Goal: Information Seeking & Learning: Learn about a topic

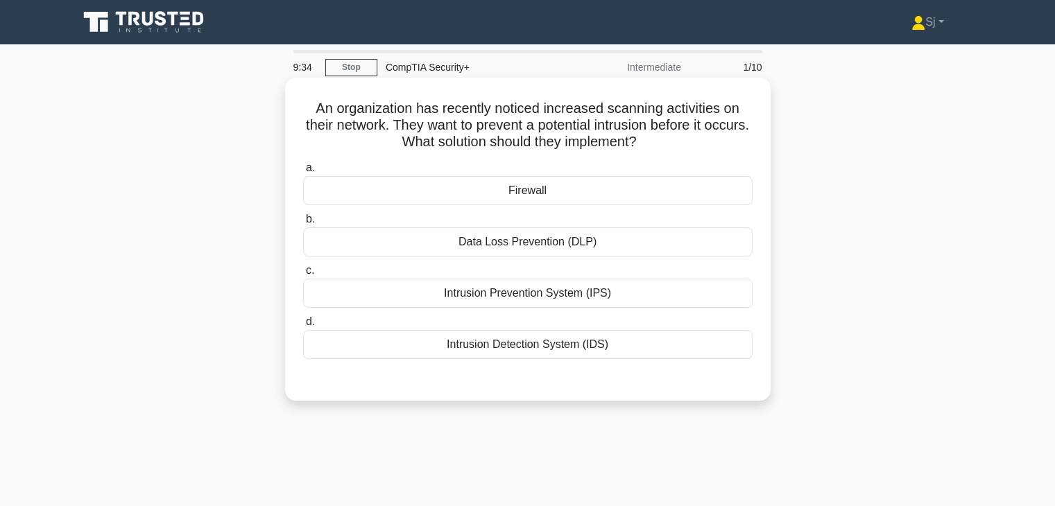
click at [504, 347] on div "Intrusion Detection System (IDS)" at bounding box center [528, 344] width 450 height 29
click at [303, 327] on input "d. Intrusion Detection System (IDS)" at bounding box center [303, 322] width 0 height 9
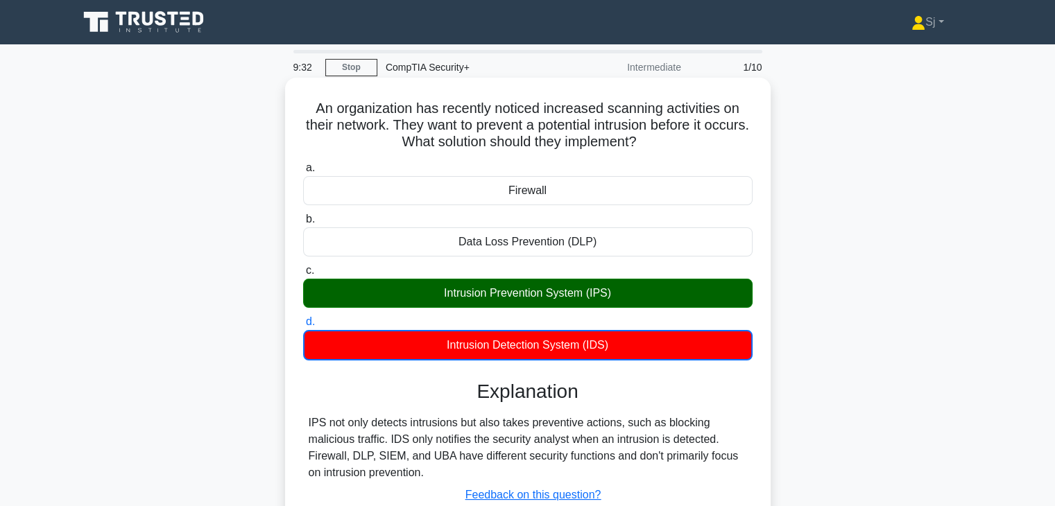
click at [482, 300] on div "Intrusion Prevention System (IPS)" at bounding box center [528, 293] width 450 height 29
click at [303, 275] on input "c. Intrusion Prevention System (IPS)" at bounding box center [303, 270] width 0 height 9
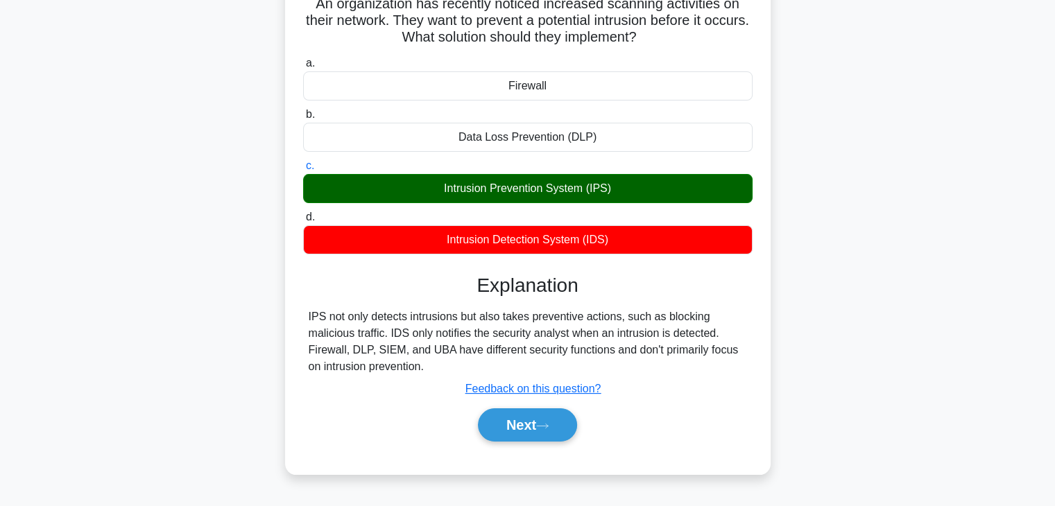
scroll to position [110, 0]
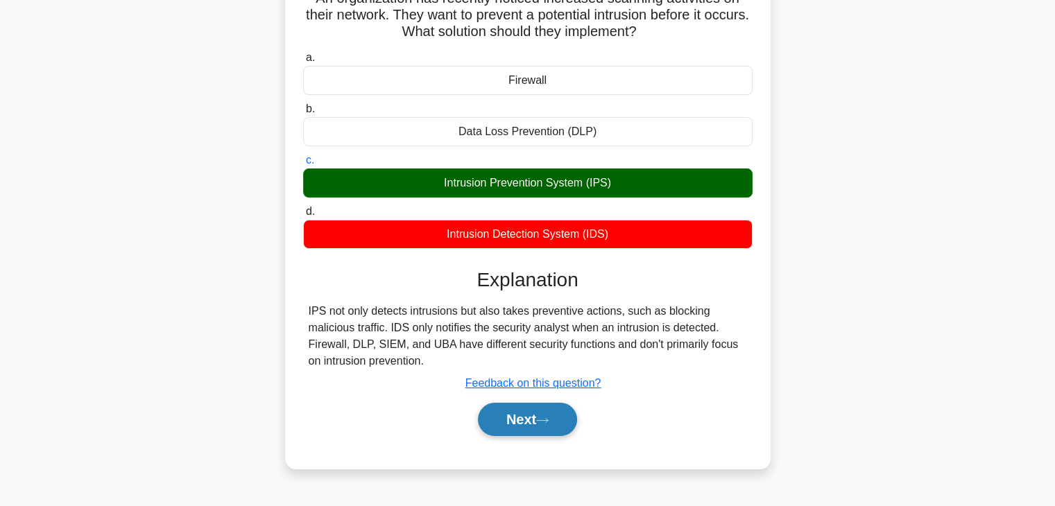
click at [538, 423] on button "Next" at bounding box center [527, 419] width 99 height 33
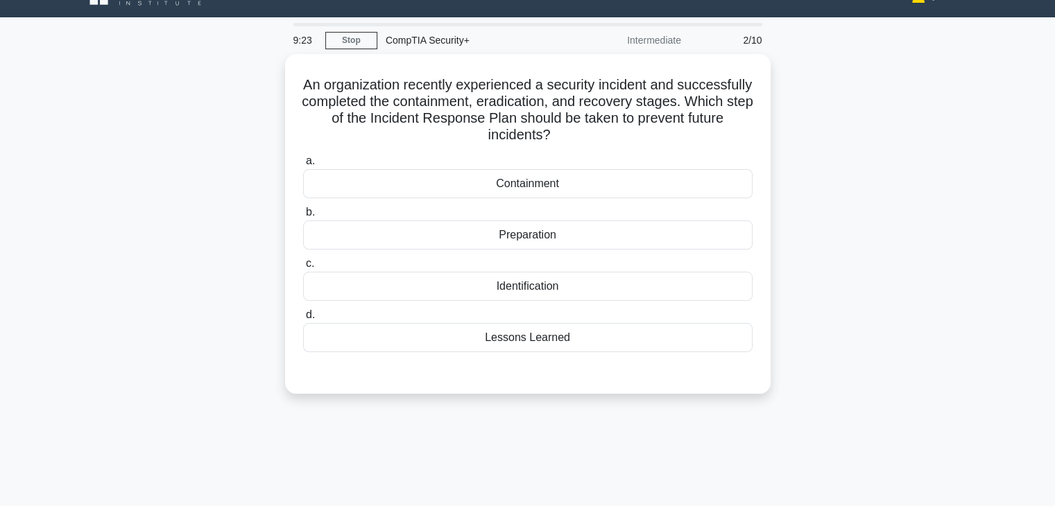
scroll to position [0, 0]
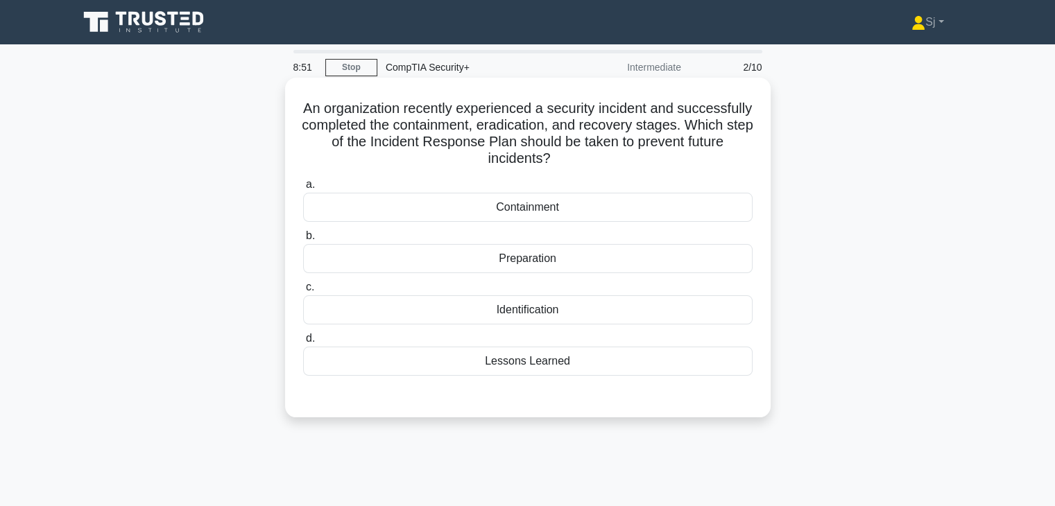
click at [519, 271] on div "Preparation" at bounding box center [528, 258] width 450 height 29
click at [303, 241] on input "b. Preparation" at bounding box center [303, 236] width 0 height 9
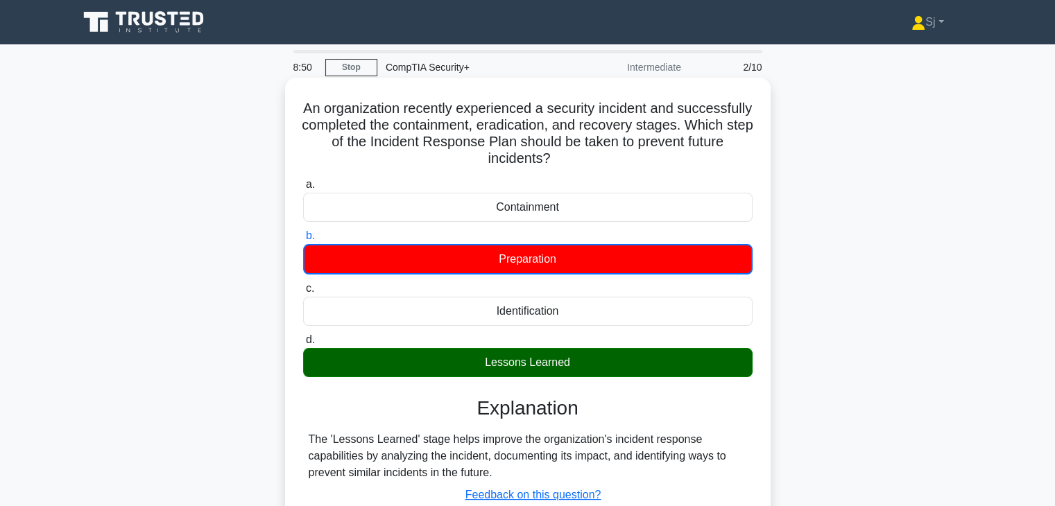
click at [519, 271] on div "Preparation" at bounding box center [528, 259] width 450 height 31
click at [303, 241] on input "b. Preparation" at bounding box center [303, 236] width 0 height 9
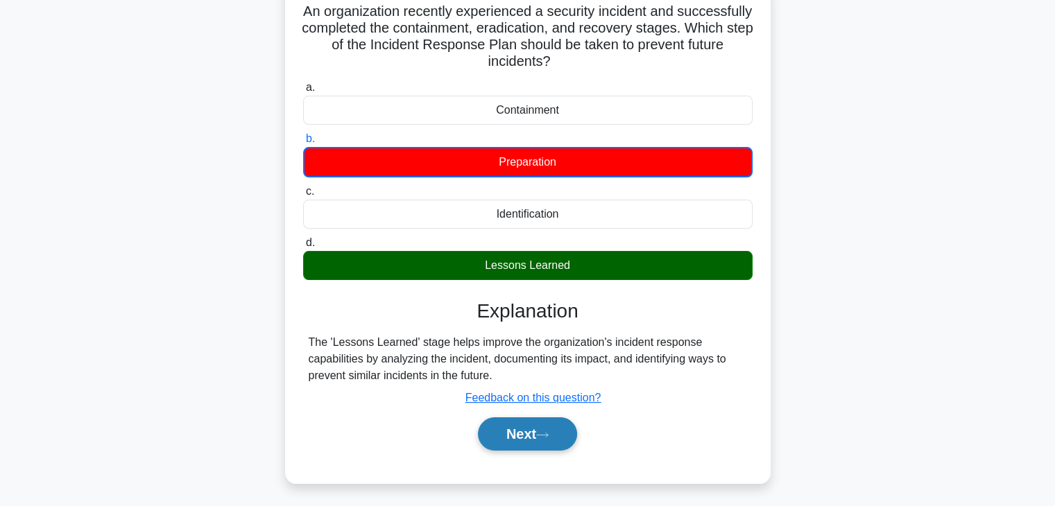
click at [513, 430] on button "Next" at bounding box center [527, 434] width 99 height 33
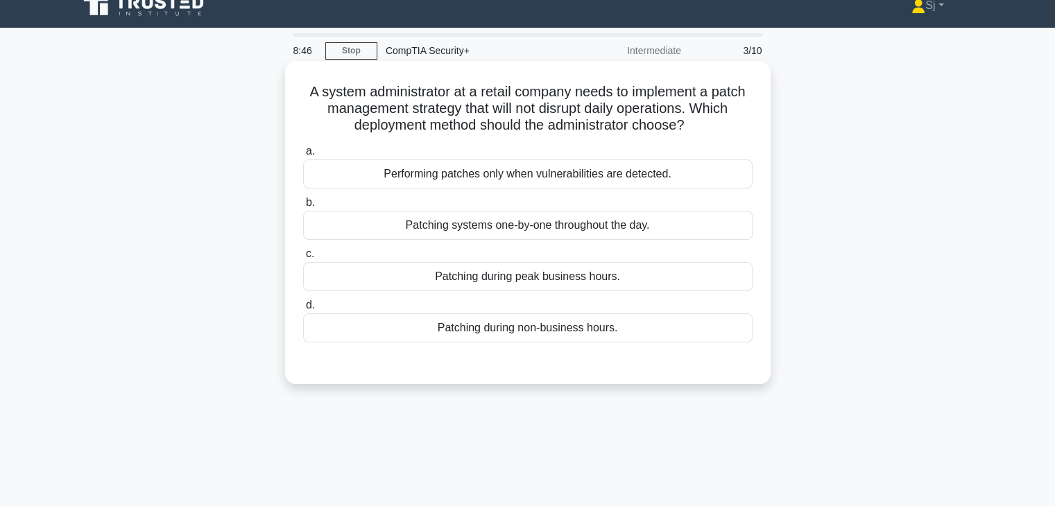
scroll to position [0, 0]
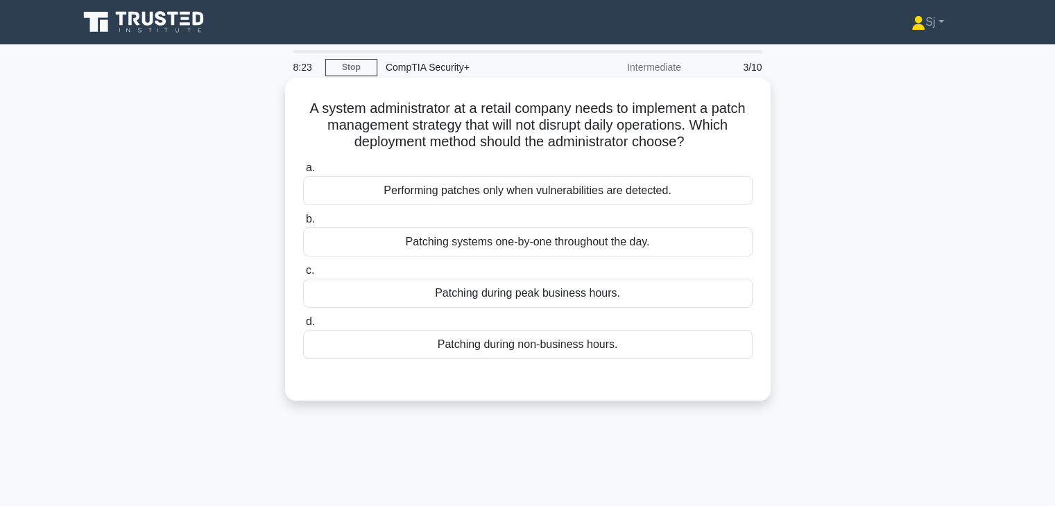
click at [491, 194] on div "Performing patches only when vulnerabilities are detected." at bounding box center [528, 190] width 450 height 29
click at [303, 173] on input "a. Performing patches only when vulnerabilities are detected." at bounding box center [303, 168] width 0 height 9
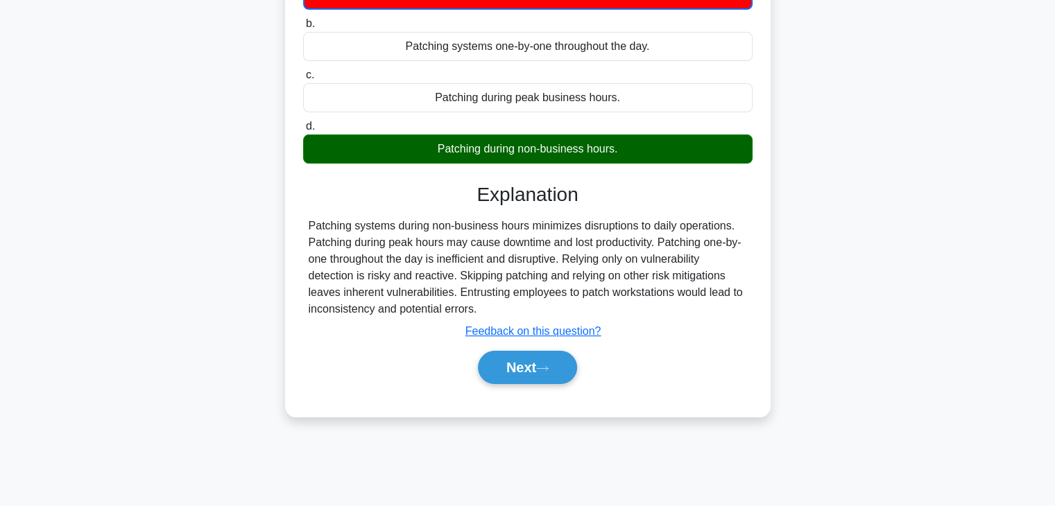
scroll to position [244, 0]
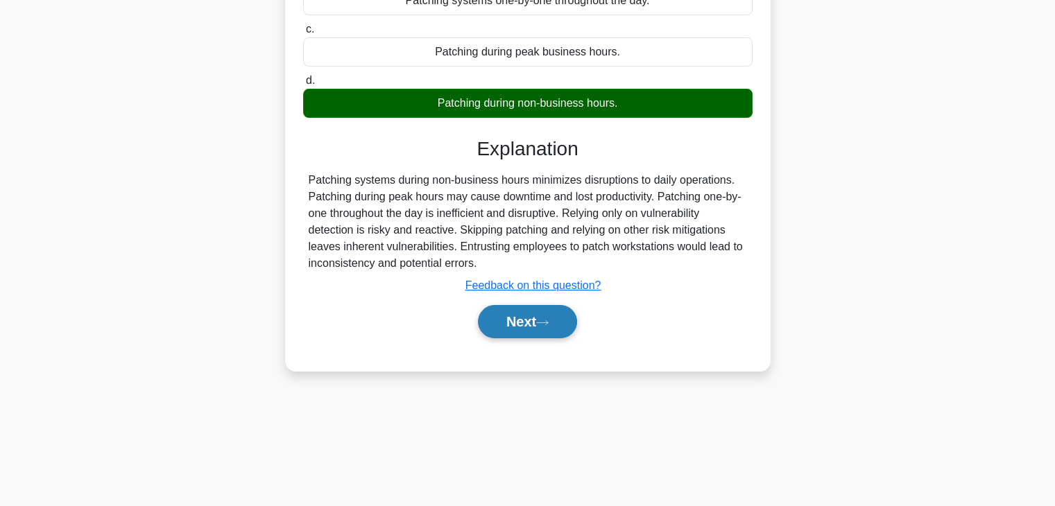
click at [525, 330] on button "Next" at bounding box center [527, 321] width 99 height 33
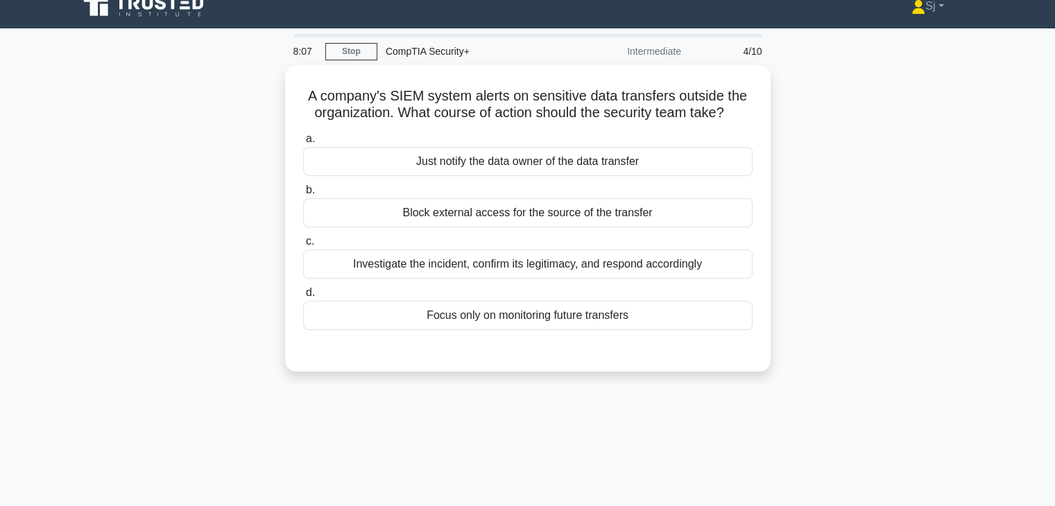
scroll to position [0, 0]
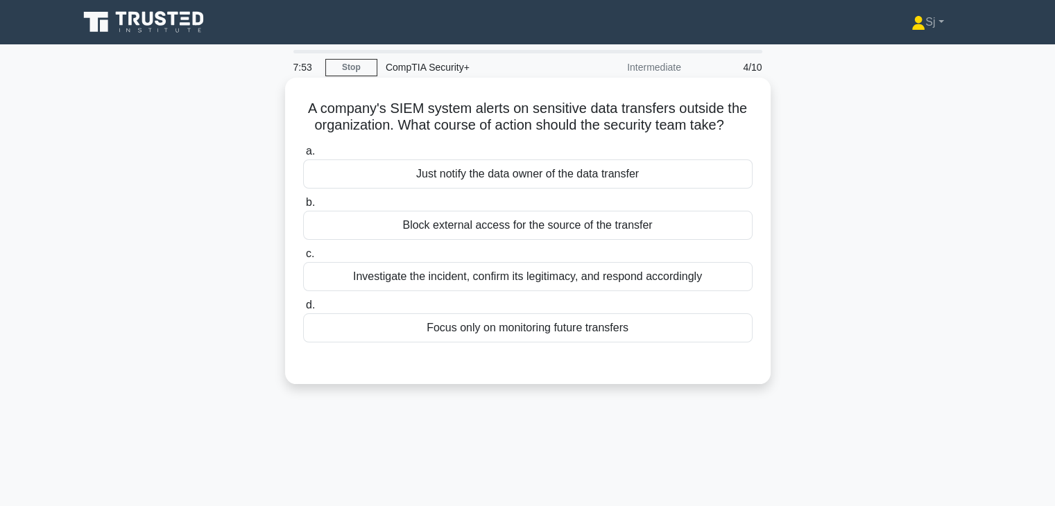
click at [386, 282] on div "Investigate the incident, confirm its legitimacy, and respond accordingly" at bounding box center [528, 276] width 450 height 29
click at [303, 259] on input "c. Investigate the incident, confirm its legitimacy, and respond accordingly" at bounding box center [303, 254] width 0 height 9
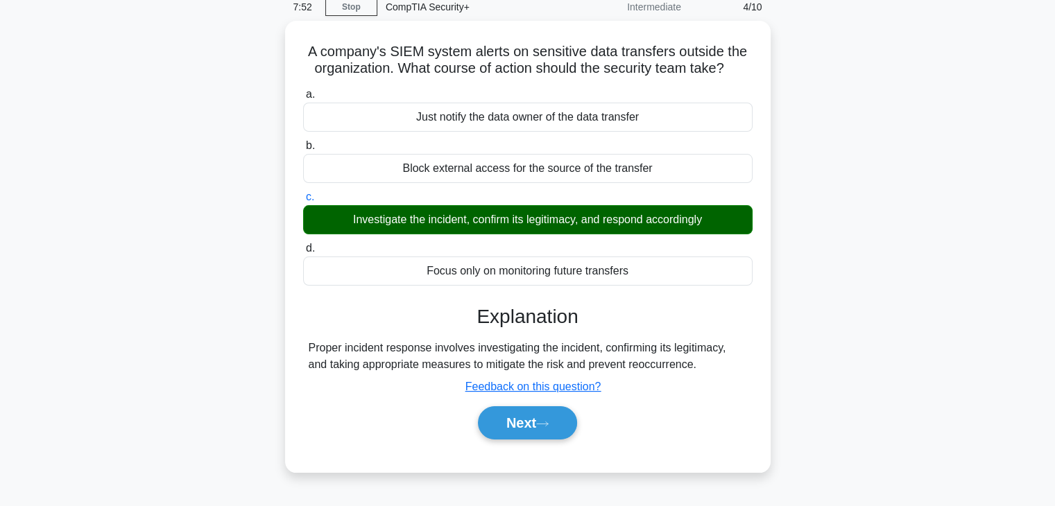
scroll to position [67, 0]
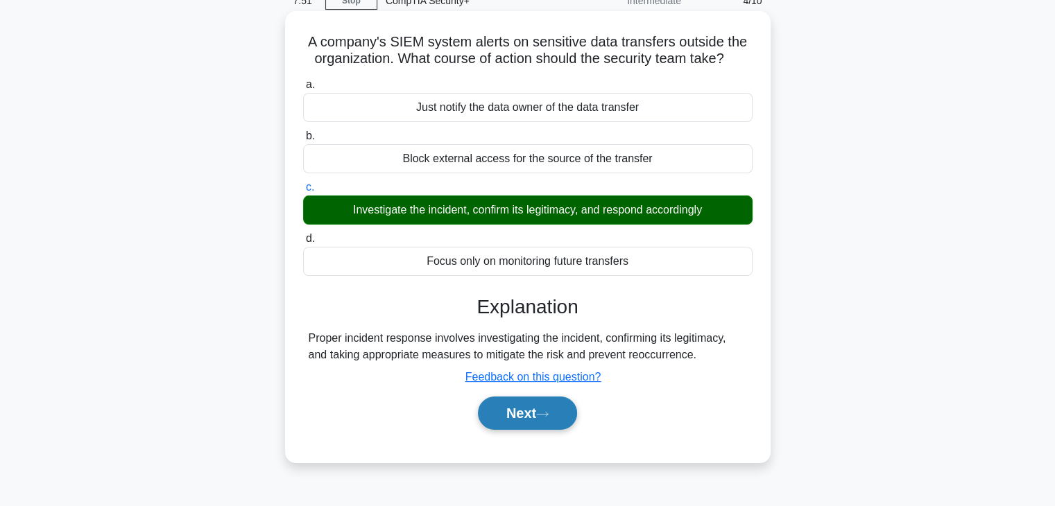
click at [515, 420] on button "Next" at bounding box center [527, 413] width 99 height 33
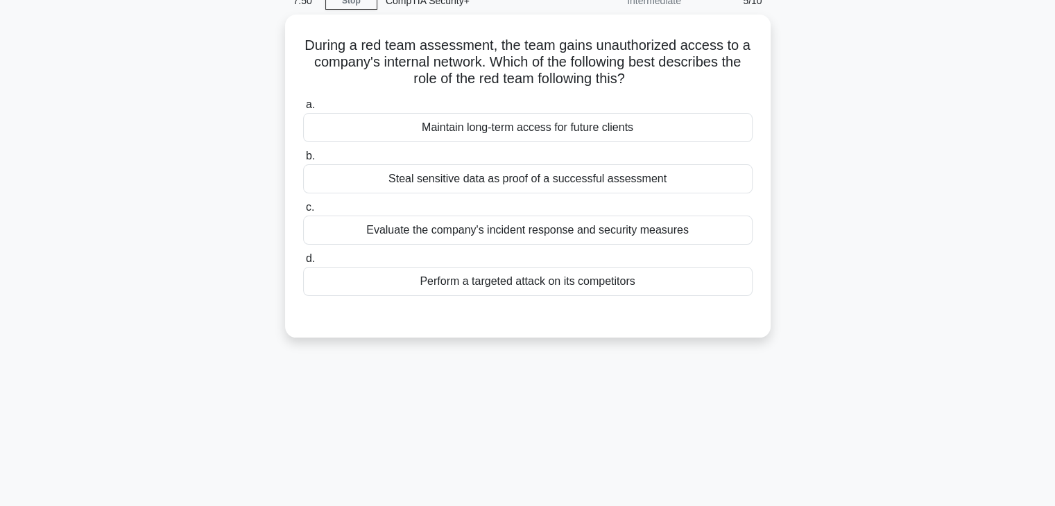
scroll to position [0, 0]
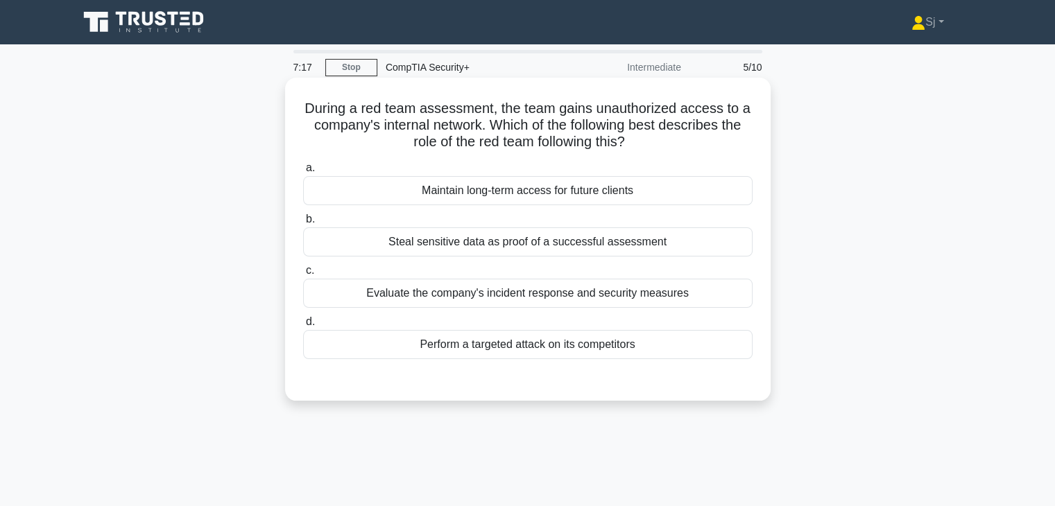
click at [432, 293] on div "Evaluate the company's incident response and security measures" at bounding box center [528, 293] width 450 height 29
click at [303, 275] on input "c. Evaluate the company's incident response and security measures" at bounding box center [303, 270] width 0 height 9
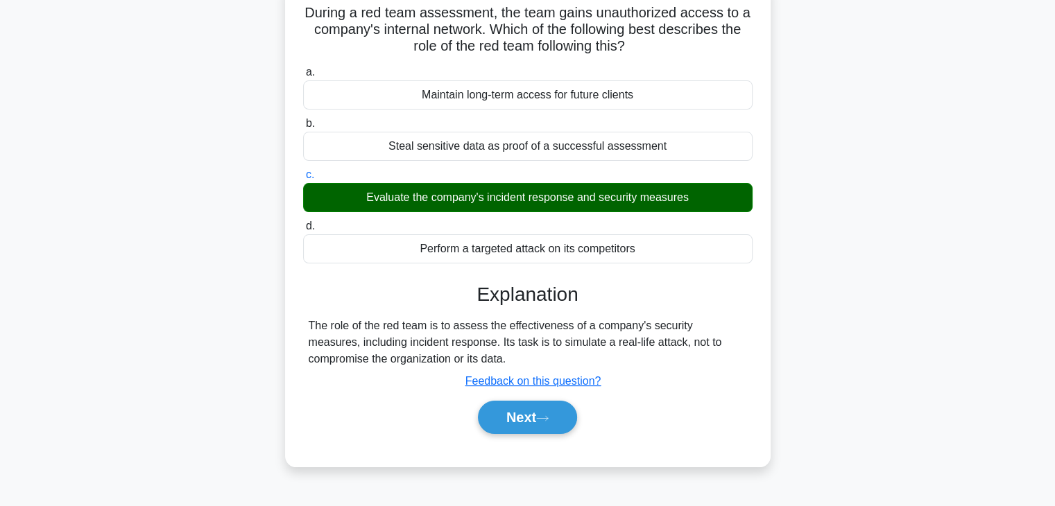
scroll to position [100, 0]
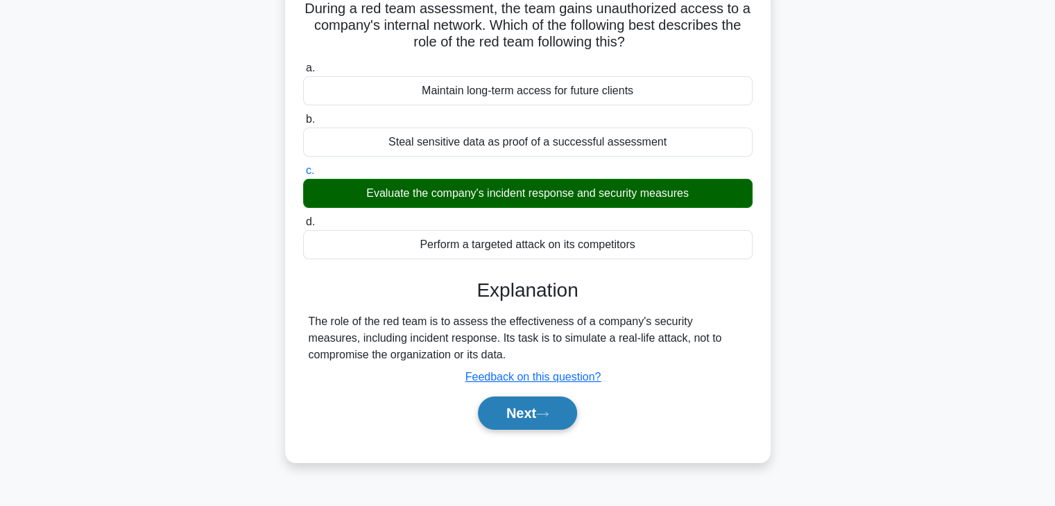
click at [531, 414] on button "Next" at bounding box center [527, 413] width 99 height 33
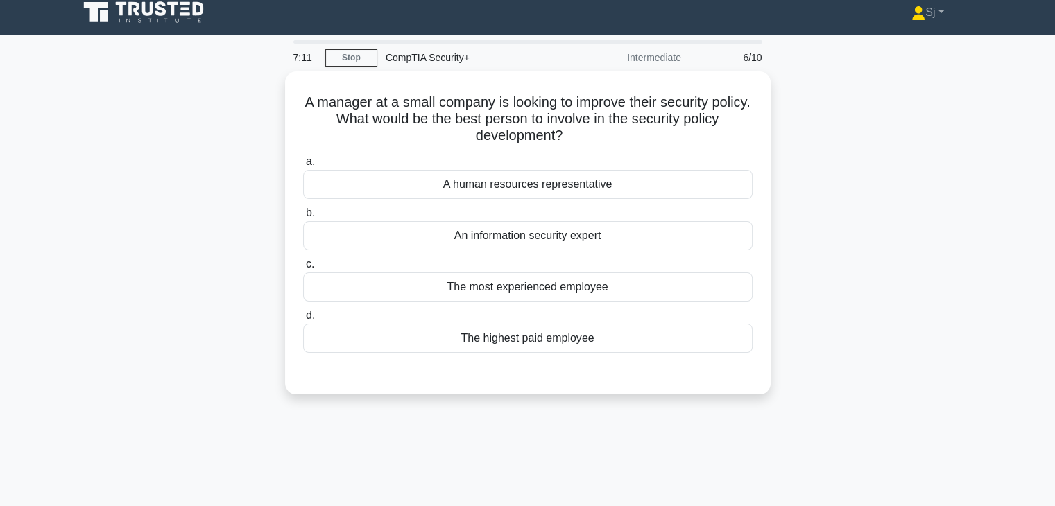
scroll to position [8, 0]
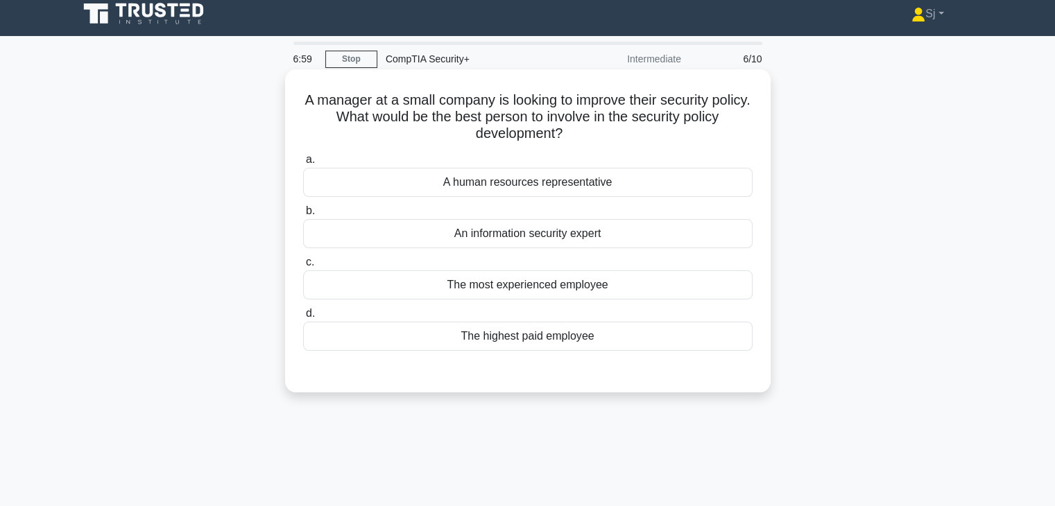
click at [463, 235] on div "An information security expert" at bounding box center [528, 233] width 450 height 29
click at [303, 216] on input "b. An information security expert" at bounding box center [303, 211] width 0 height 9
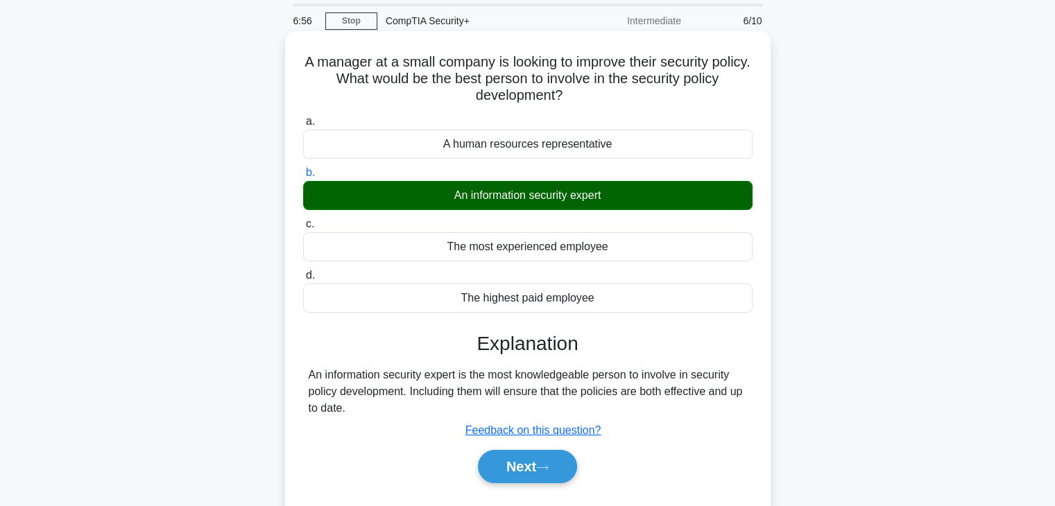
scroll to position [49, 0]
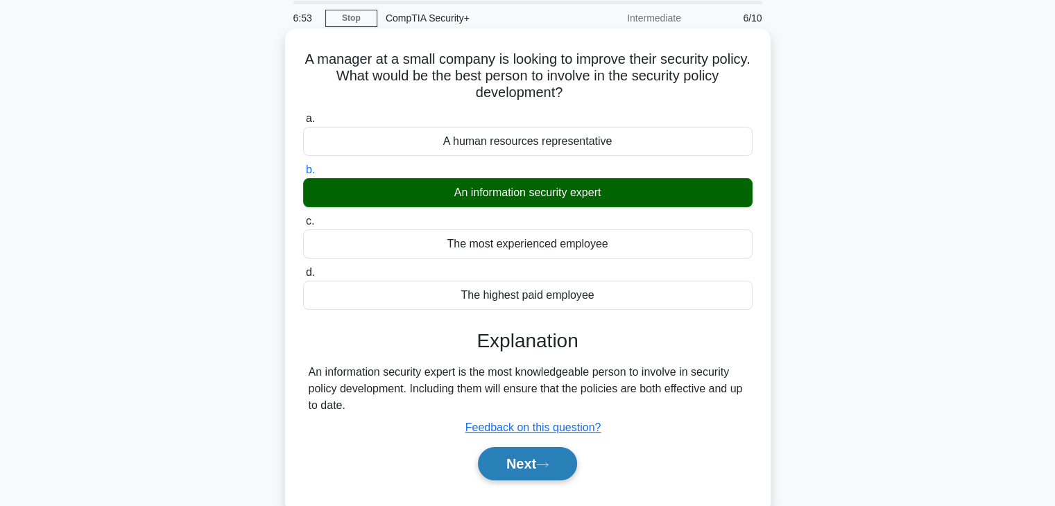
click at [515, 466] on button "Next" at bounding box center [527, 464] width 99 height 33
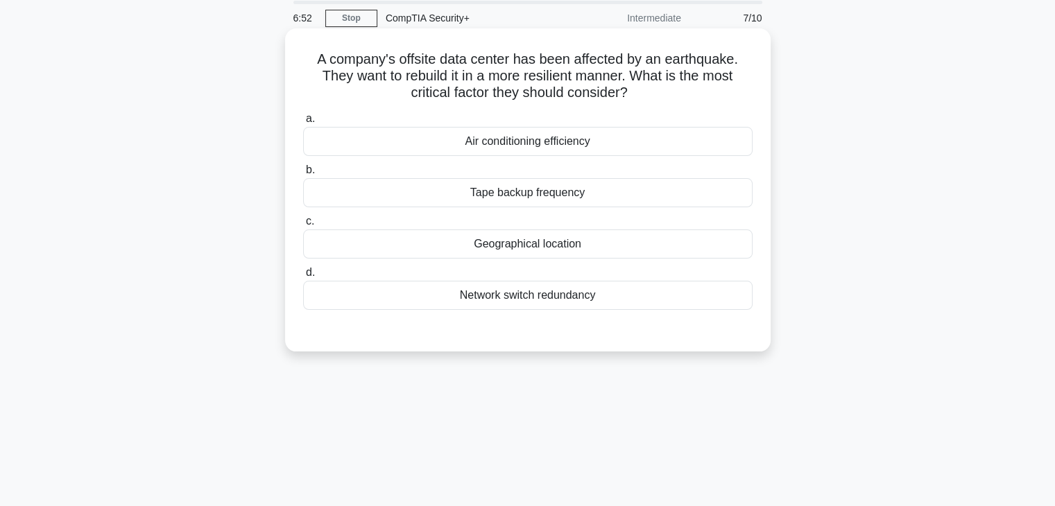
scroll to position [0, 0]
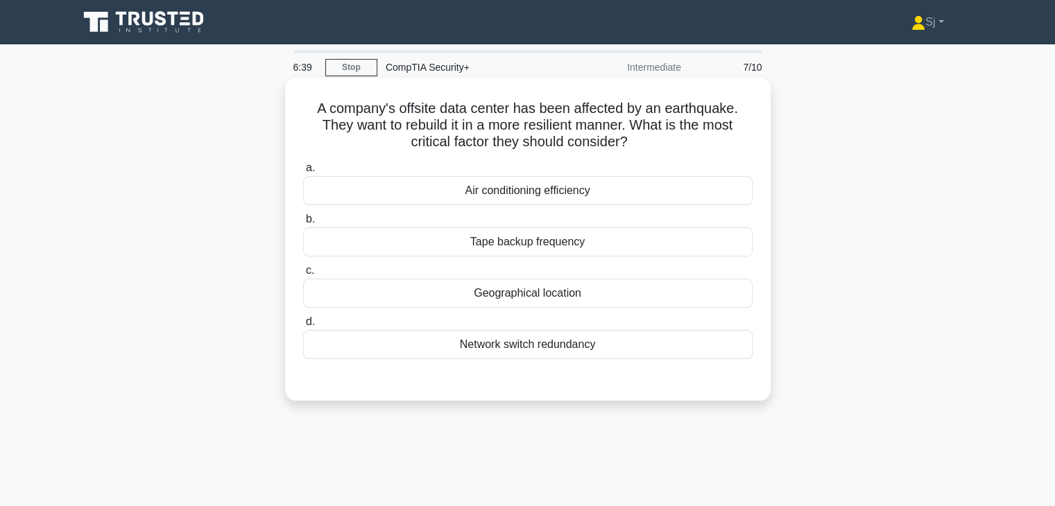
click at [504, 289] on div "Geographical location" at bounding box center [528, 293] width 450 height 29
click at [303, 275] on input "c. Geographical location" at bounding box center [303, 270] width 0 height 9
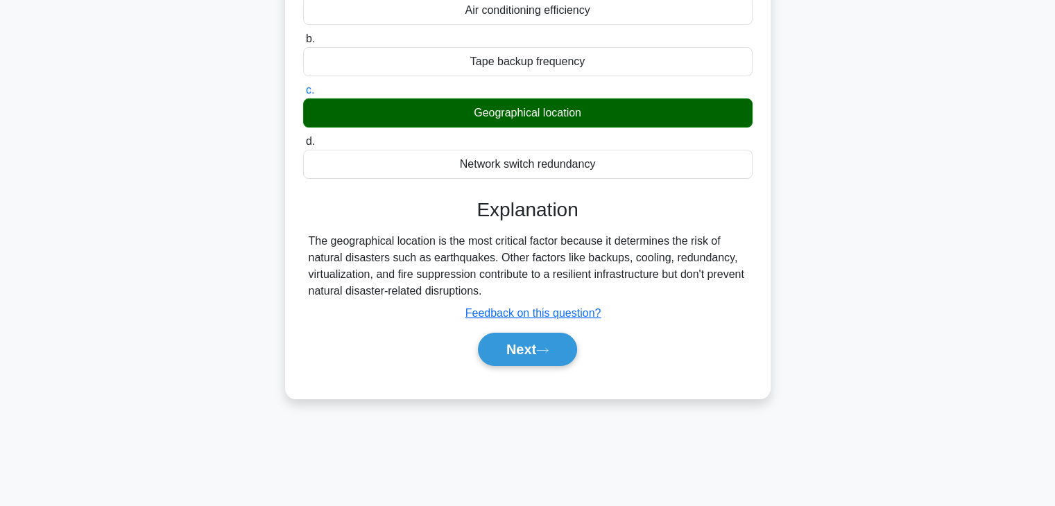
scroll to position [180, 0]
click at [538, 362] on button "Next" at bounding box center [527, 349] width 99 height 33
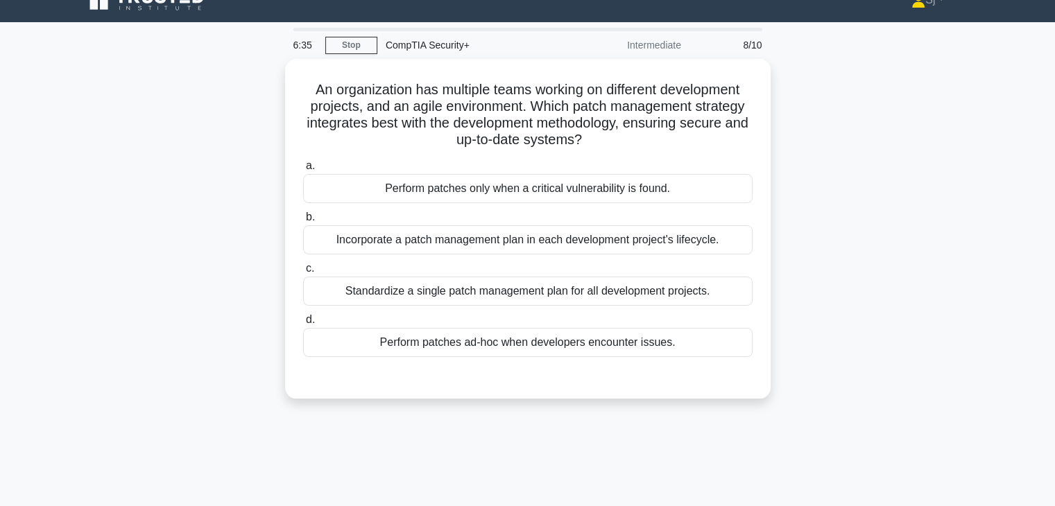
scroll to position [16, 0]
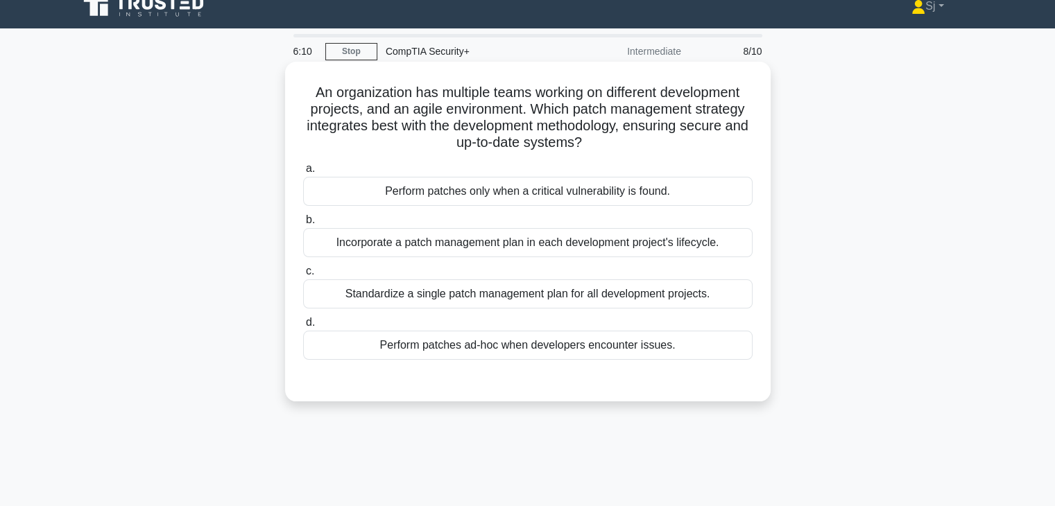
click at [414, 245] on div "Incorporate a patch management plan in each development project's lifecycle." at bounding box center [528, 242] width 450 height 29
click at [303, 225] on input "b. Incorporate a patch management plan in each development project's lifecycle." at bounding box center [303, 220] width 0 height 9
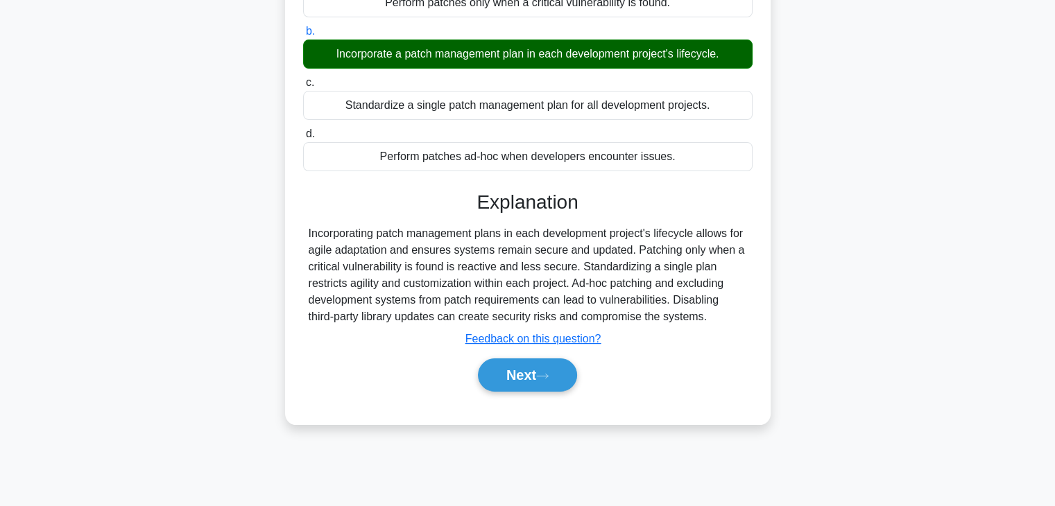
scroll to position [212, 0]
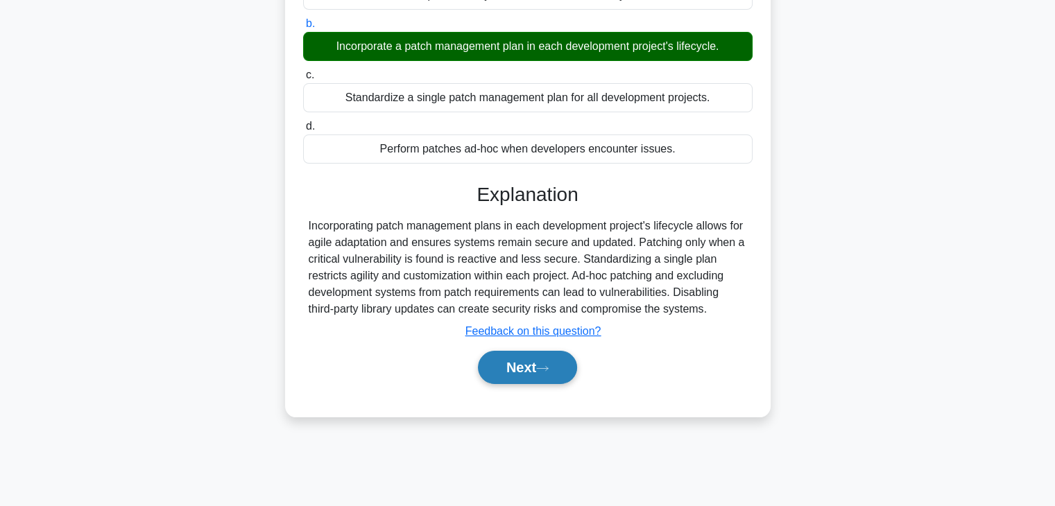
click at [529, 374] on button "Next" at bounding box center [527, 367] width 99 height 33
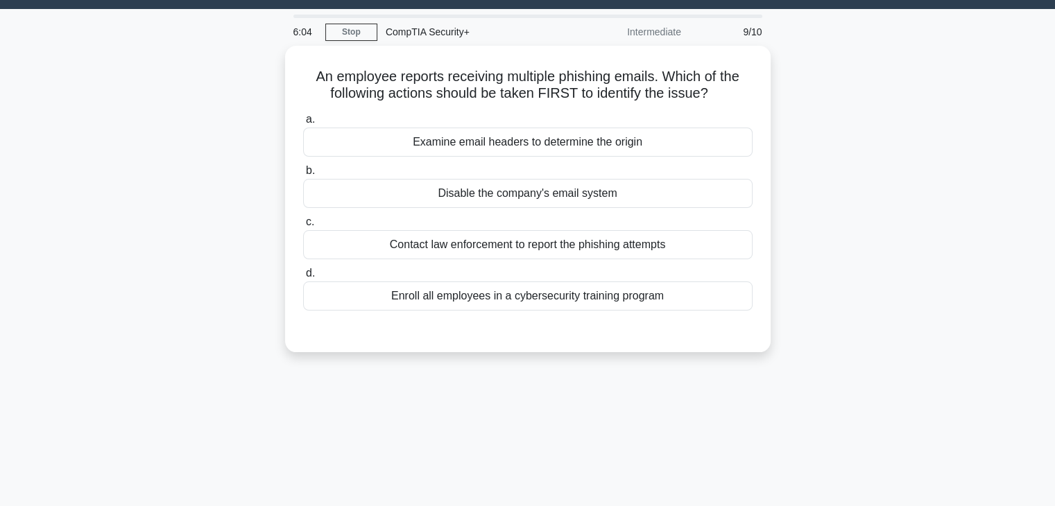
scroll to position [0, 0]
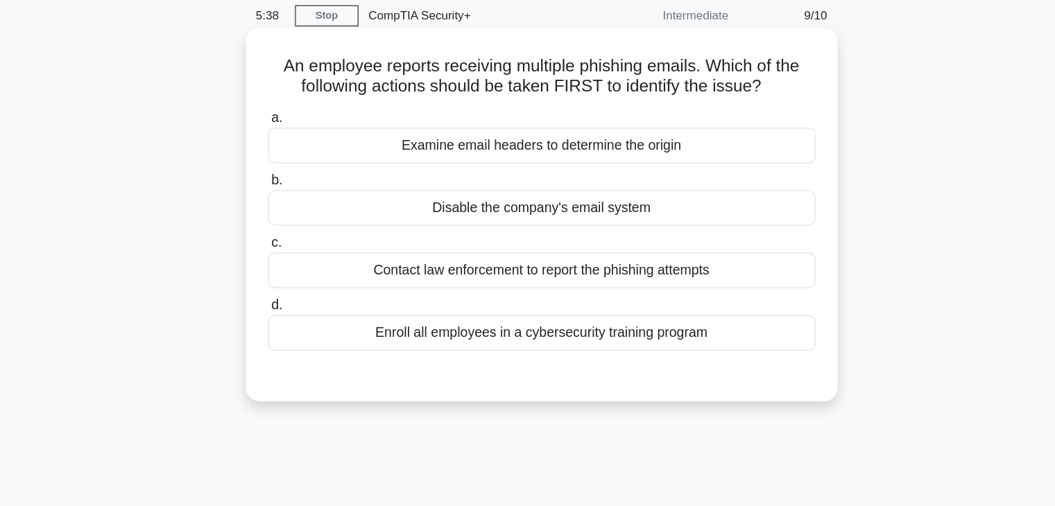
click at [456, 337] on div "Enroll all employees in a cybersecurity training program" at bounding box center [528, 328] width 450 height 29
click at [303, 310] on input "d. Enroll all employees in a cybersecurity training program" at bounding box center [303, 305] width 0 height 9
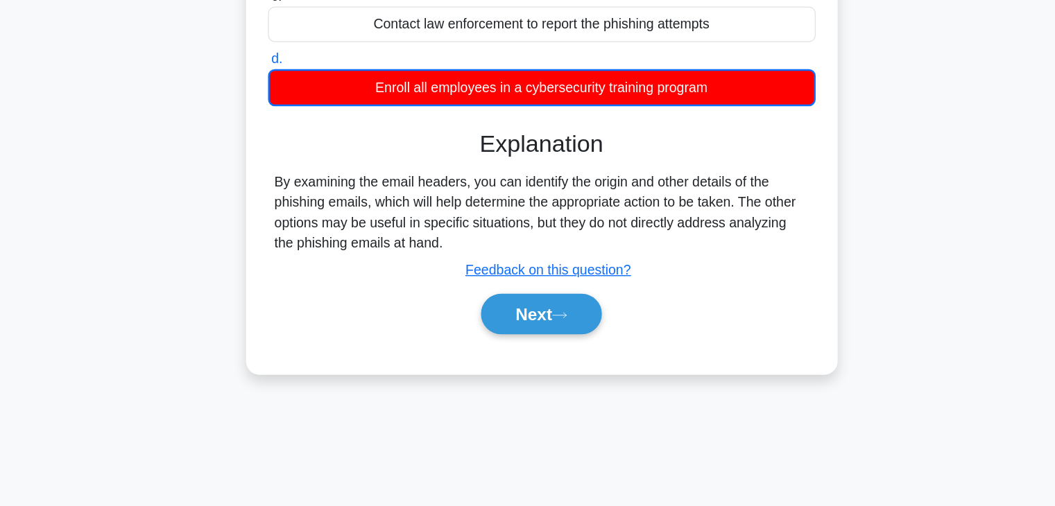
scroll to position [168, 0]
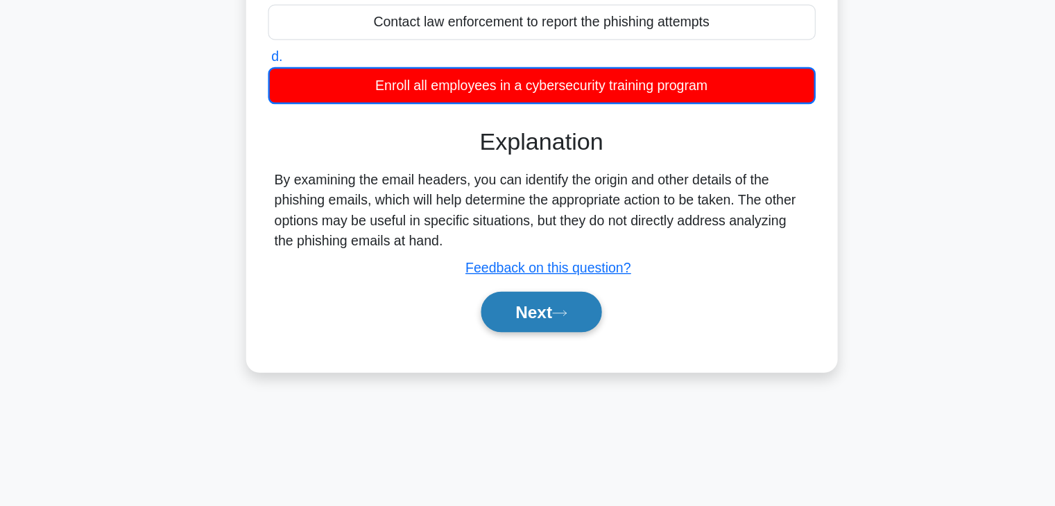
click at [523, 356] on button "Next" at bounding box center [527, 346] width 99 height 33
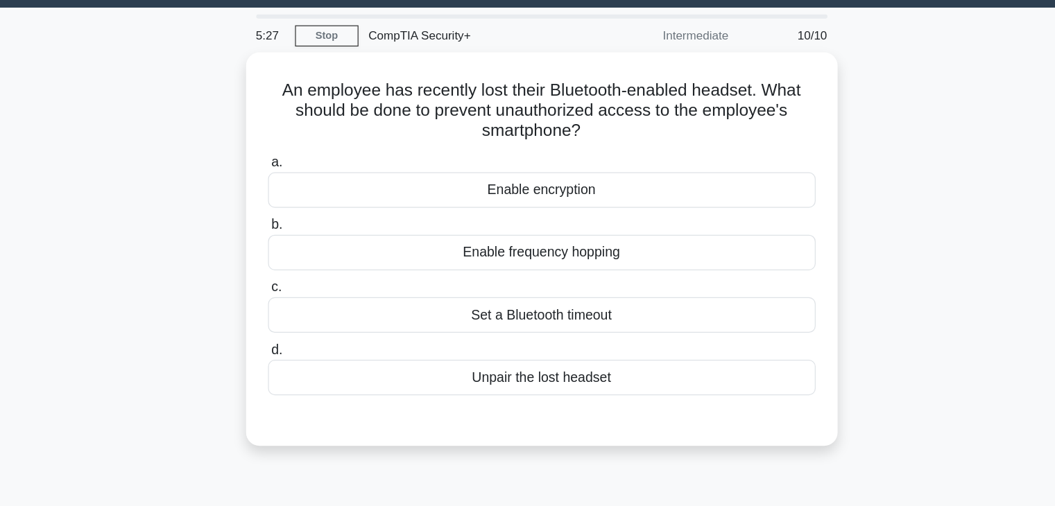
scroll to position [37, 0]
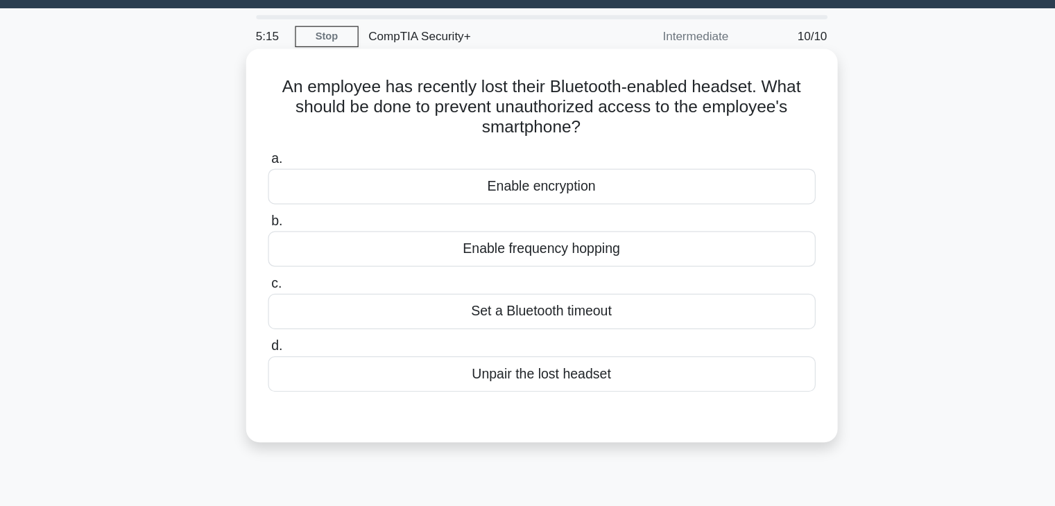
click at [550, 319] on div "Unpair the lost headset" at bounding box center [528, 307] width 450 height 29
click at [303, 289] on input "d. Unpair the lost headset" at bounding box center [303, 284] width 0 height 9
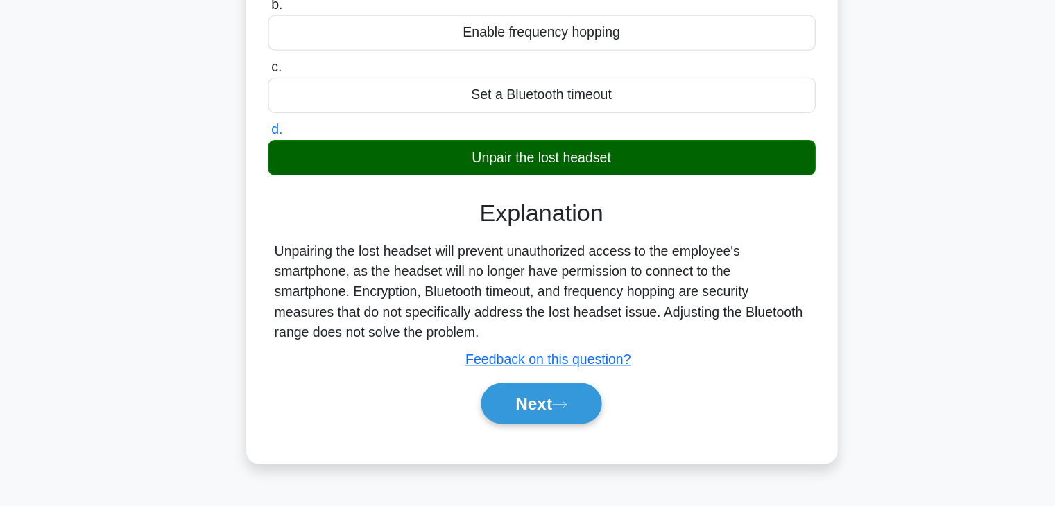
scroll to position [127, 0]
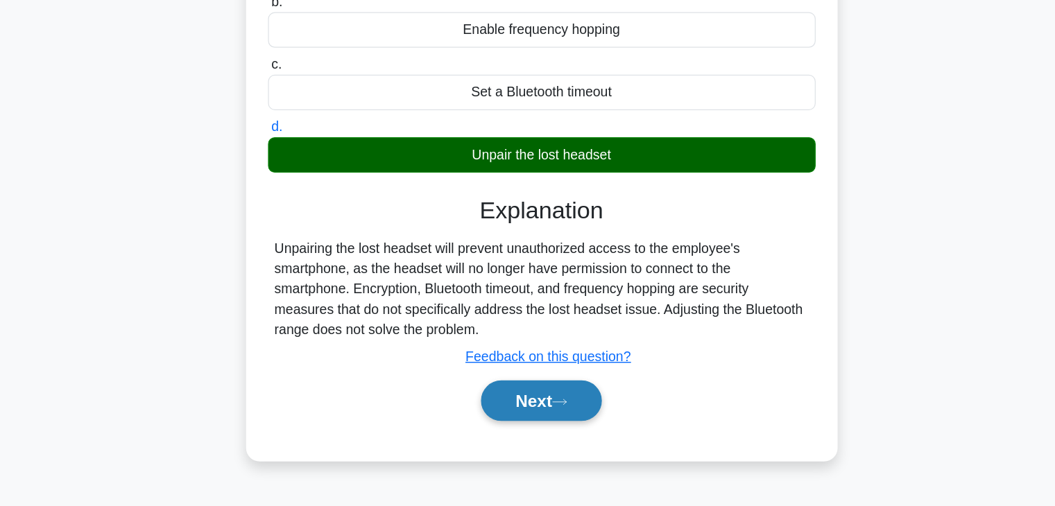
click at [529, 422] on button "Next" at bounding box center [527, 419] width 99 height 33
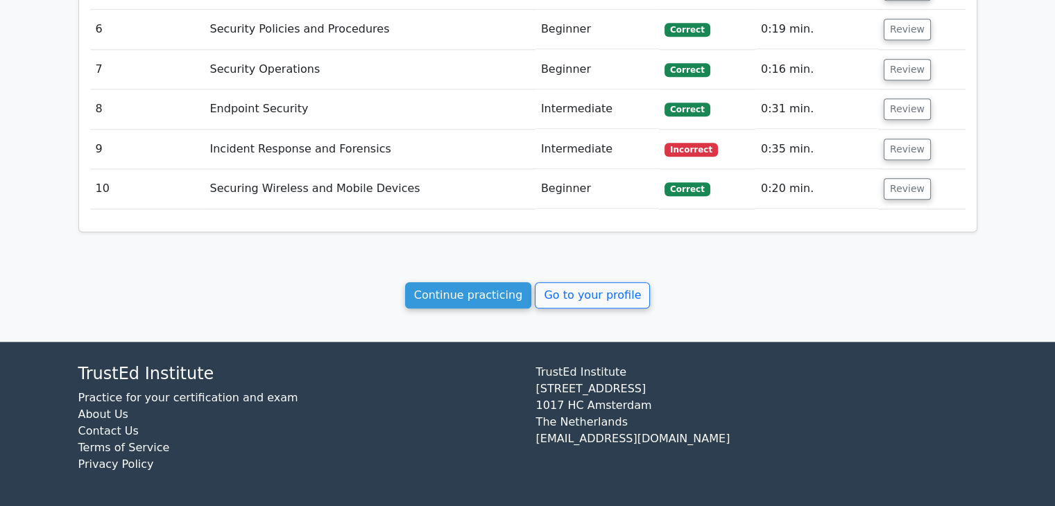
scroll to position [1493, 0]
click at [558, 301] on link "Go to your profile" at bounding box center [592, 295] width 115 height 26
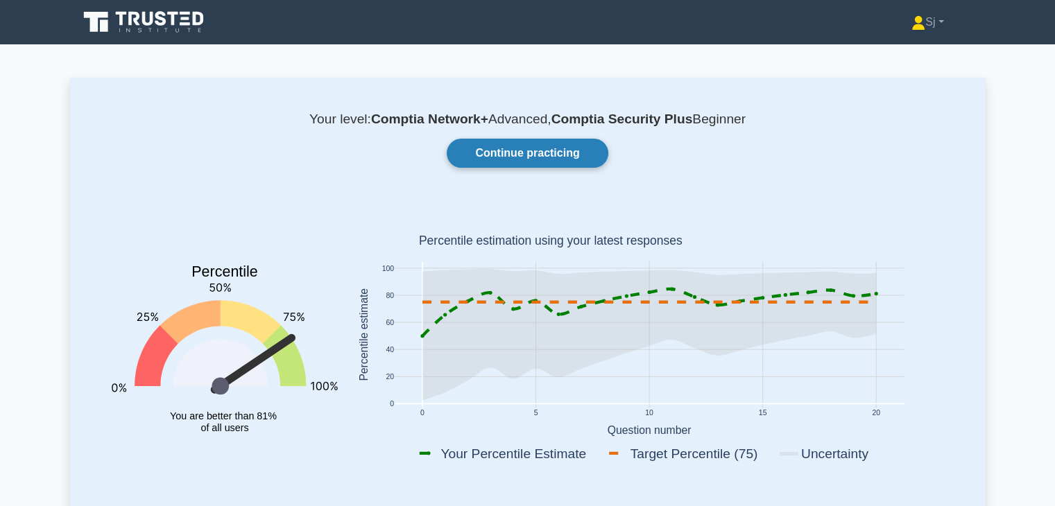
click at [493, 159] on link "Continue practicing" at bounding box center [527, 153] width 161 height 29
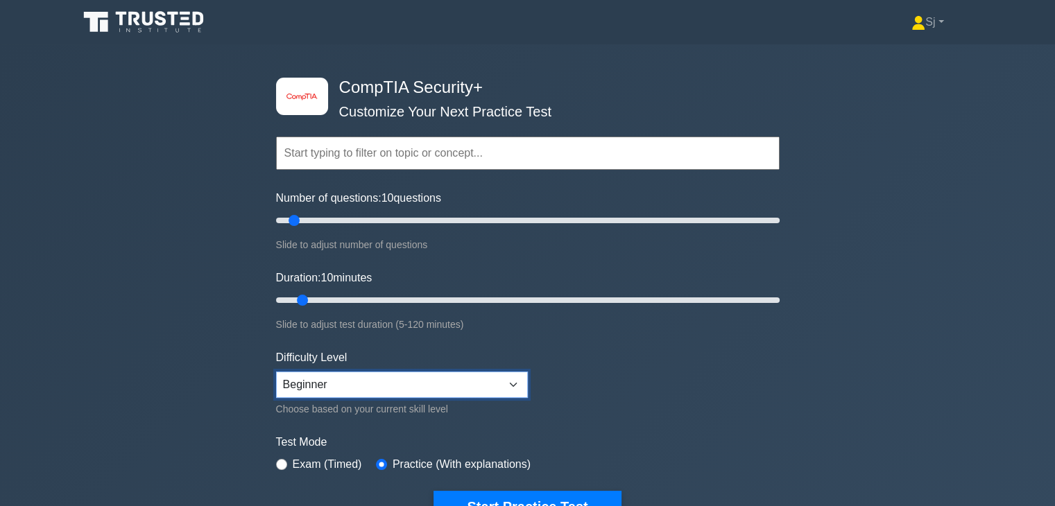
click at [358, 381] on select "Beginner Intermediate Expert" at bounding box center [402, 385] width 252 height 26
select select "expert"
click at [276, 372] on select "Beginner Intermediate Expert" at bounding box center [402, 385] width 252 height 26
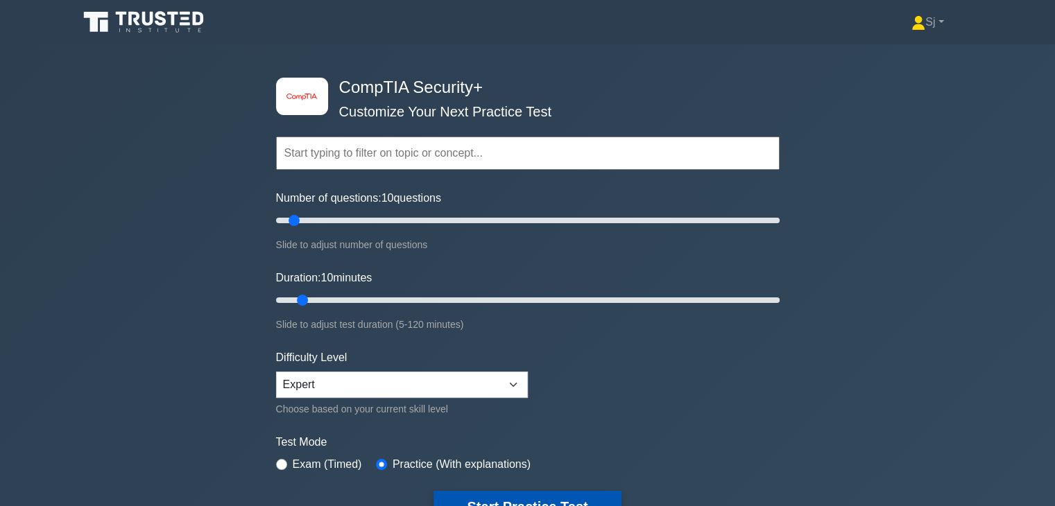
click at [517, 501] on button "Start Practice Test" at bounding box center [527, 507] width 187 height 32
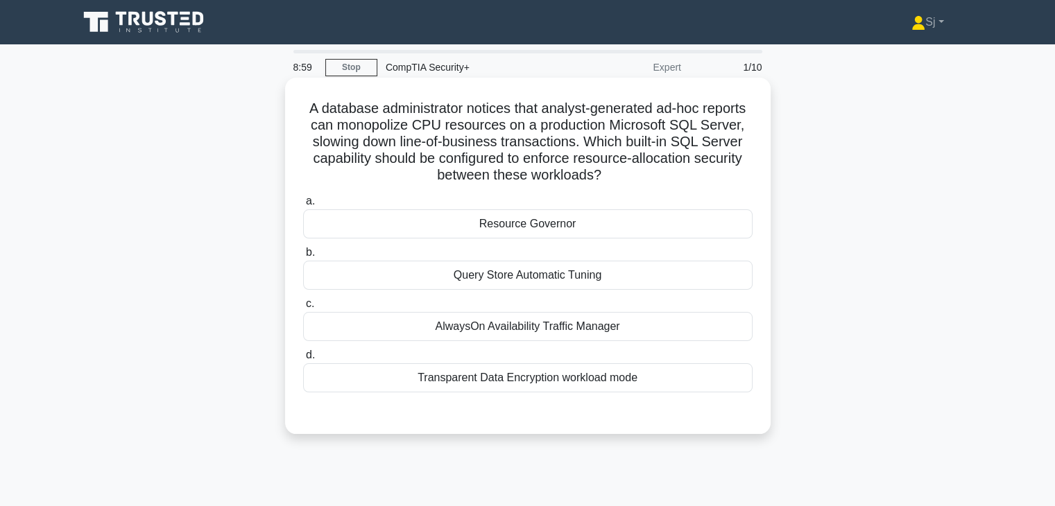
click at [567, 224] on div "Resource Governor" at bounding box center [528, 224] width 450 height 29
click at [303, 206] on input "a. Resource Governor" at bounding box center [303, 201] width 0 height 9
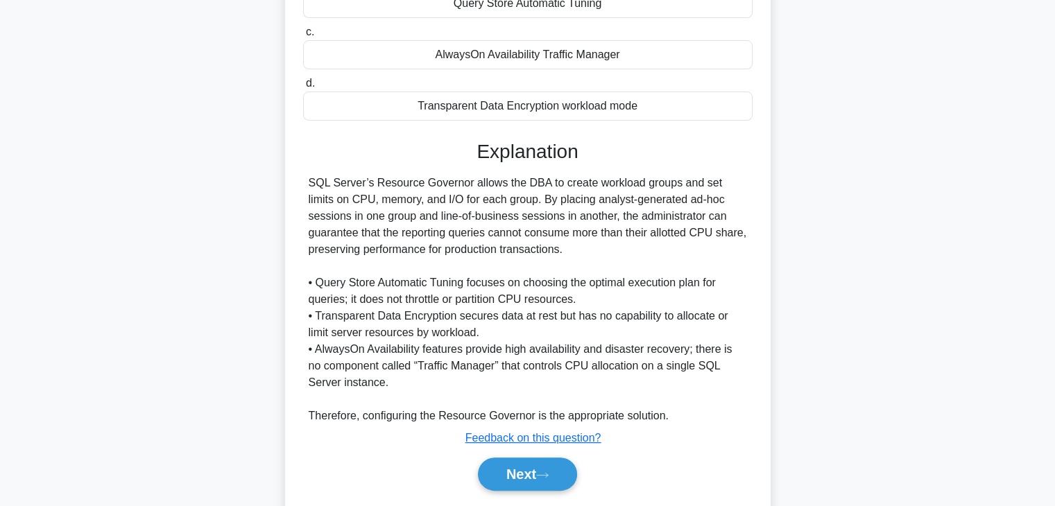
scroll to position [280, 0]
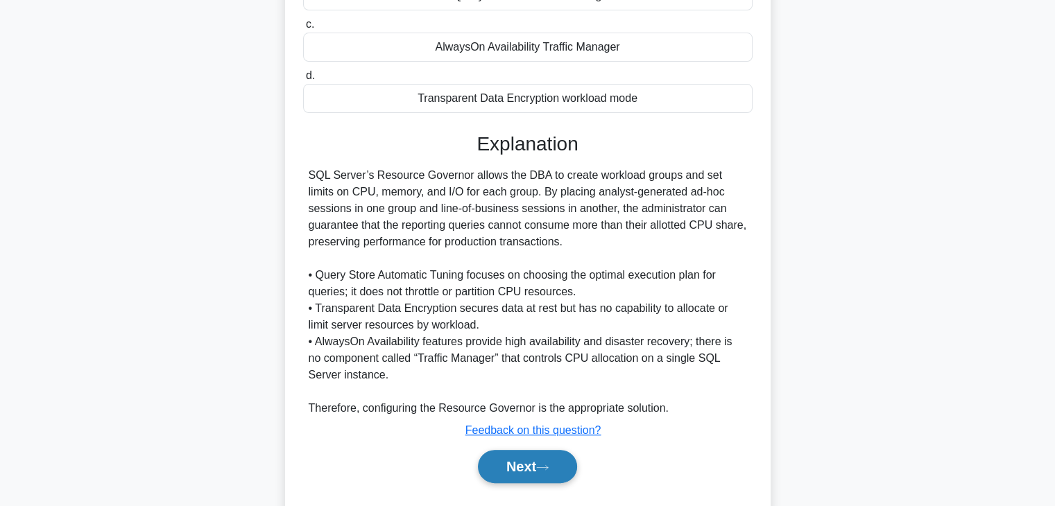
click at [519, 466] on button "Next" at bounding box center [527, 466] width 99 height 33
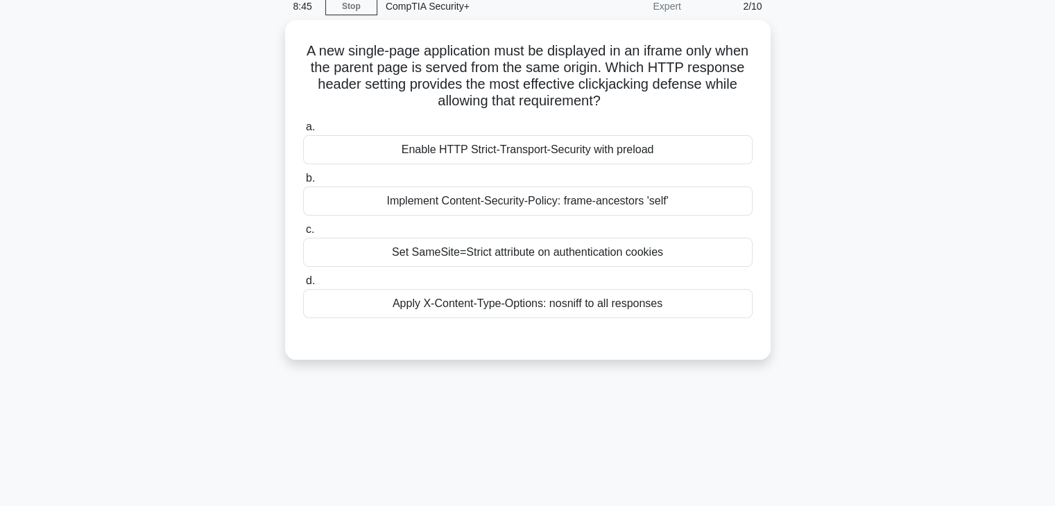
scroll to position [0, 0]
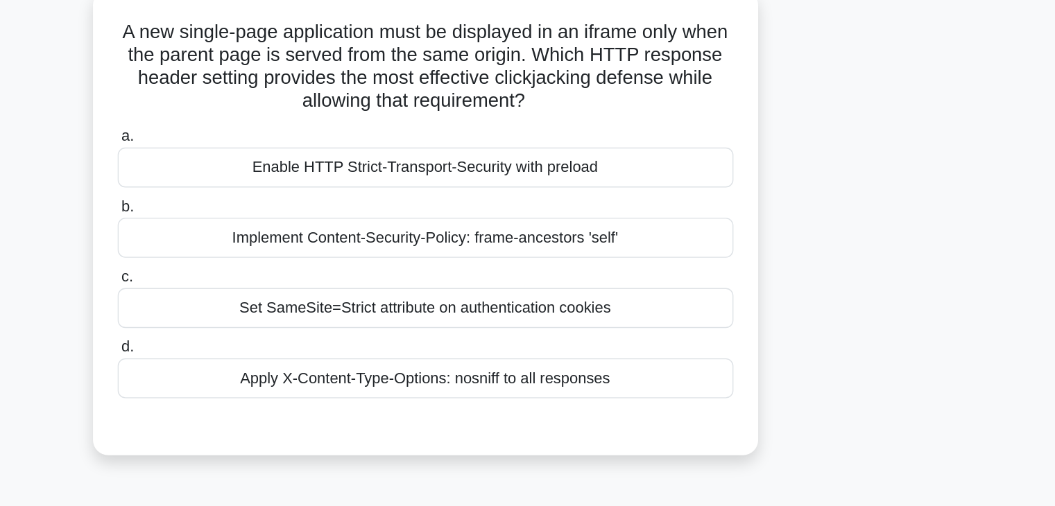
click at [653, 354] on div "Apply X-Content-Type-Options: nosniff to all responses" at bounding box center [528, 361] width 450 height 29
click at [303, 343] on input "d. Apply X-Content-Type-Options: nosniff to all responses" at bounding box center [303, 338] width 0 height 9
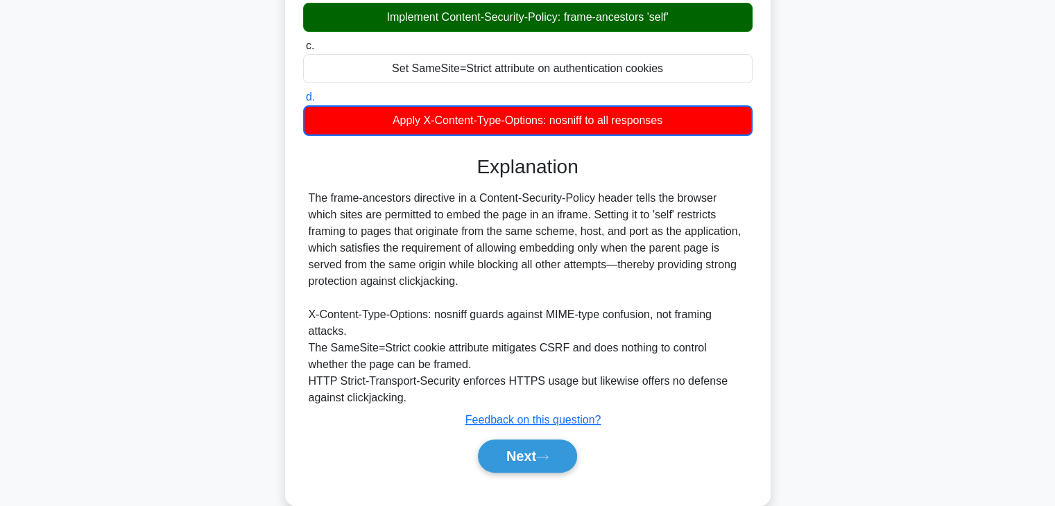
scroll to position [266, 0]
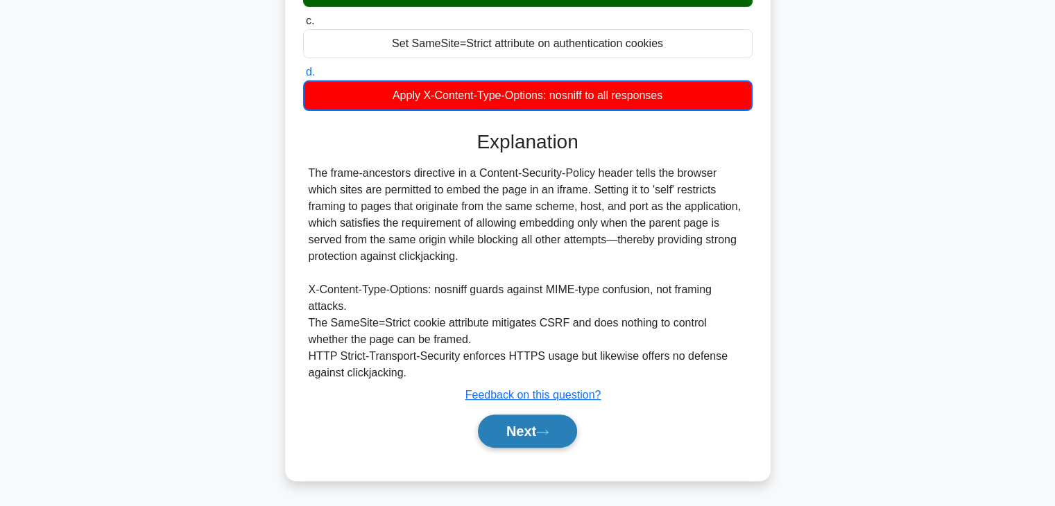
click at [527, 429] on button "Next" at bounding box center [527, 431] width 99 height 33
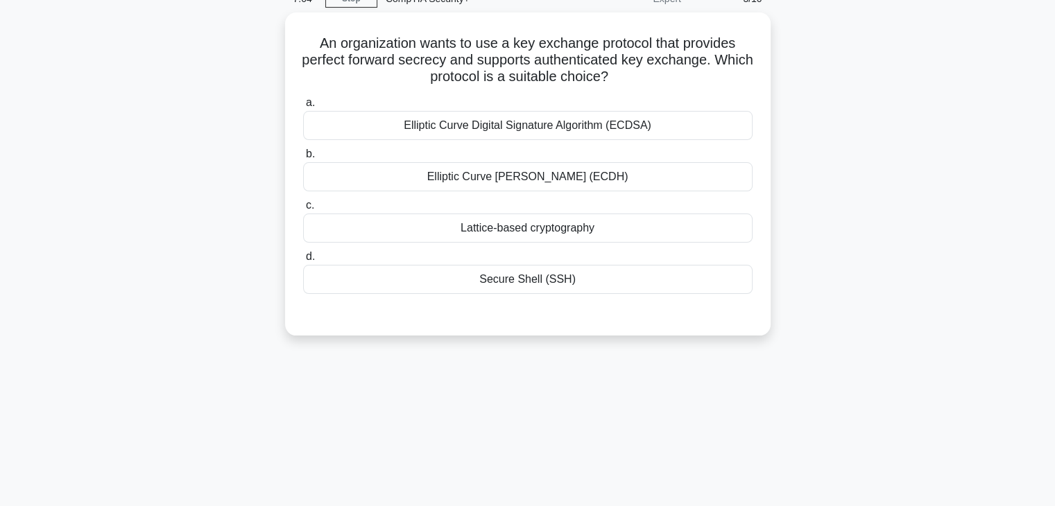
scroll to position [0, 0]
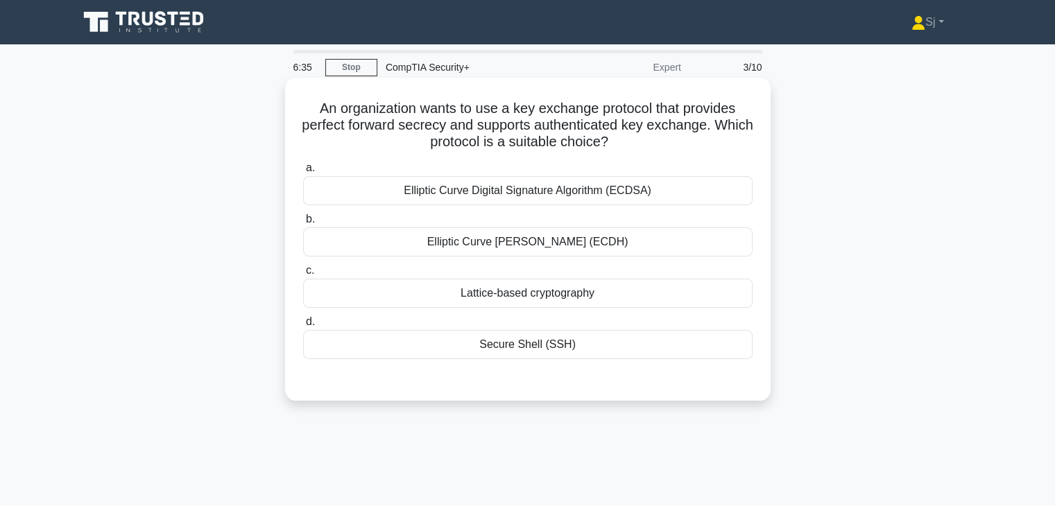
click at [561, 196] on div "Elliptic Curve Digital Signature Algorithm (ECDSA)" at bounding box center [528, 190] width 450 height 29
click at [303, 173] on input "a. Elliptic Curve Digital Signature Algorithm (ECDSA)" at bounding box center [303, 168] width 0 height 9
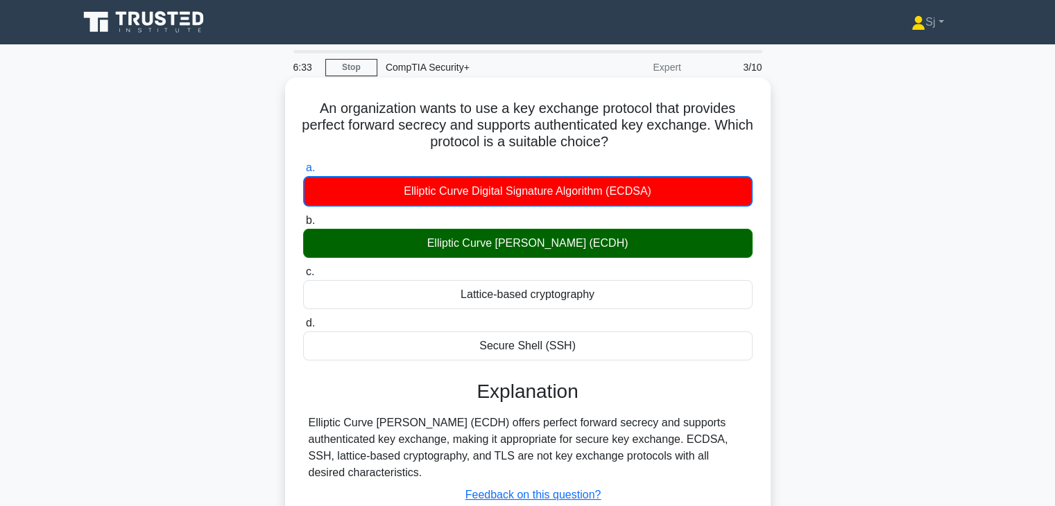
click at [560, 245] on div "Elliptic Curve Diffie-Hellman (ECDH)" at bounding box center [528, 243] width 450 height 29
click at [303, 225] on input "b. Elliptic Curve Diffie-Hellman (ECDH)" at bounding box center [303, 220] width 0 height 9
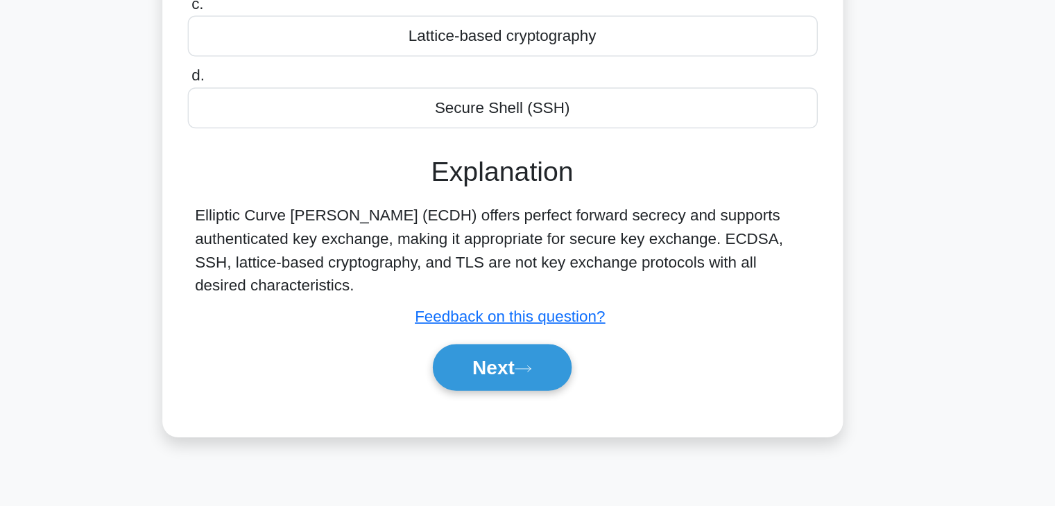
scroll to position [178, 0]
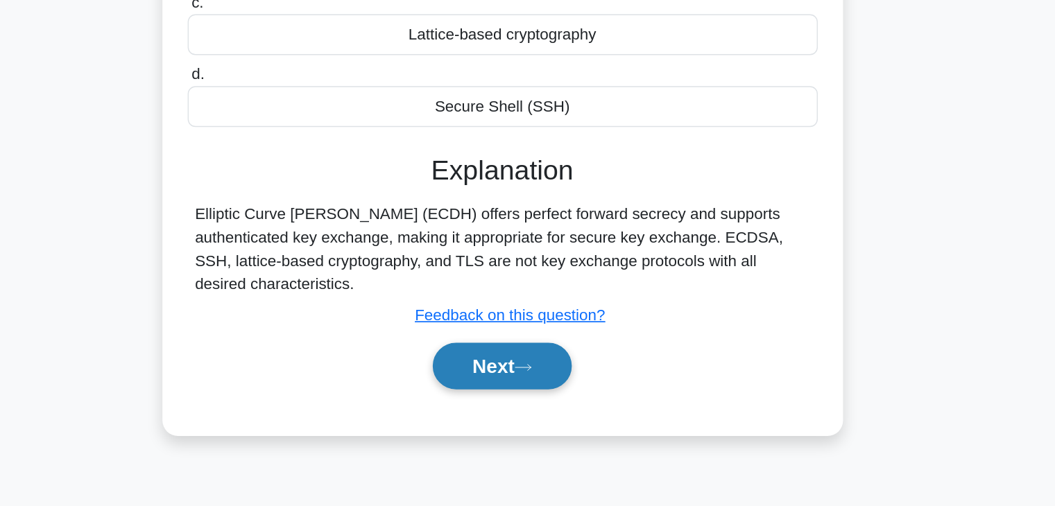
click at [518, 360] on button "Next" at bounding box center [527, 352] width 99 height 33
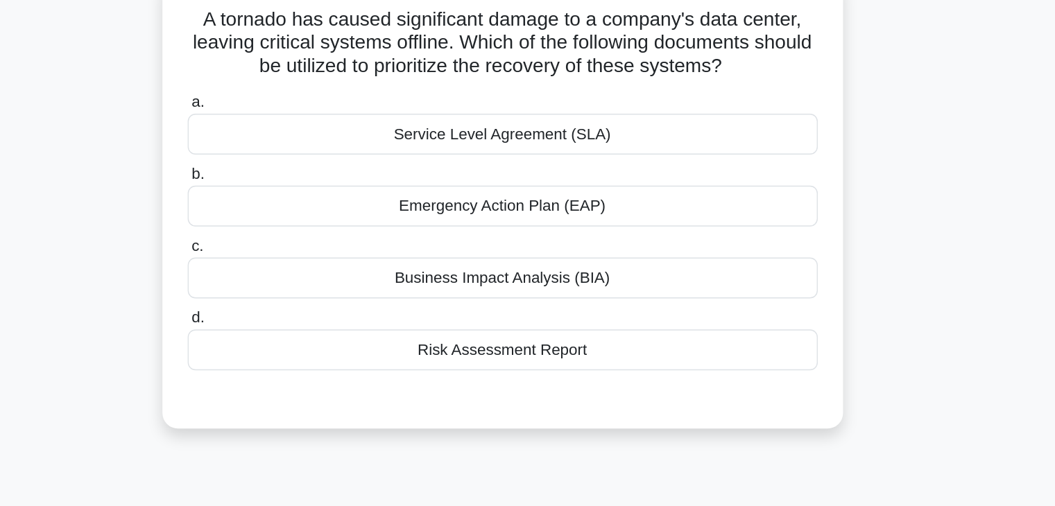
scroll to position [85, 0]
click at [532, 260] on div "Risk Assessment Report" at bounding box center [528, 259] width 450 height 29
click at [303, 241] on input "d. Risk Assessment Report" at bounding box center [303, 236] width 0 height 9
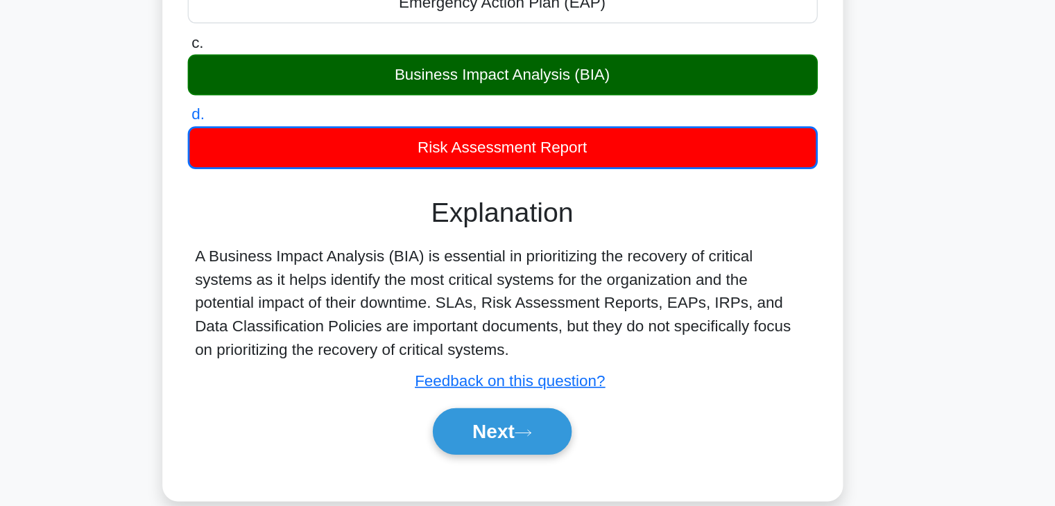
scroll to position [110, 0]
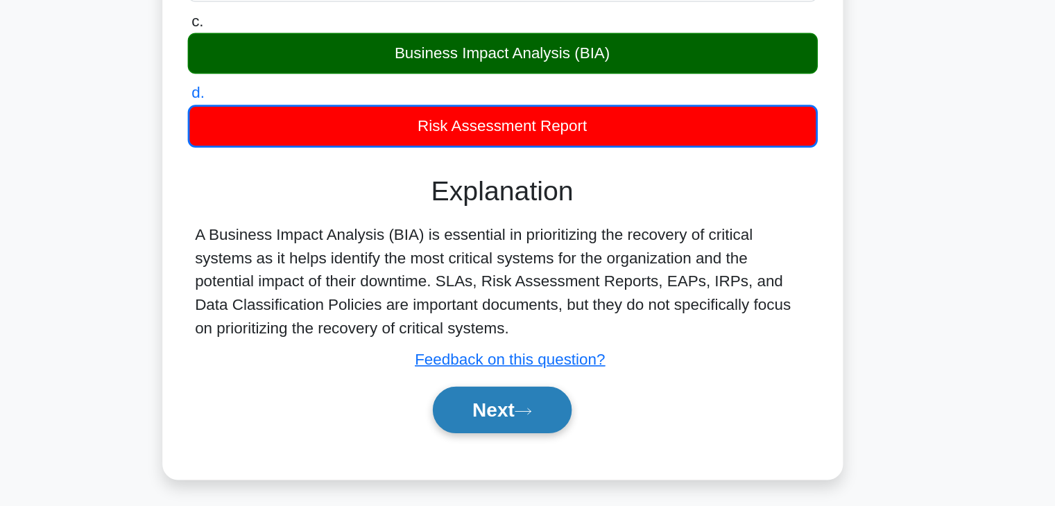
click at [525, 434] on button "Next" at bounding box center [527, 437] width 99 height 33
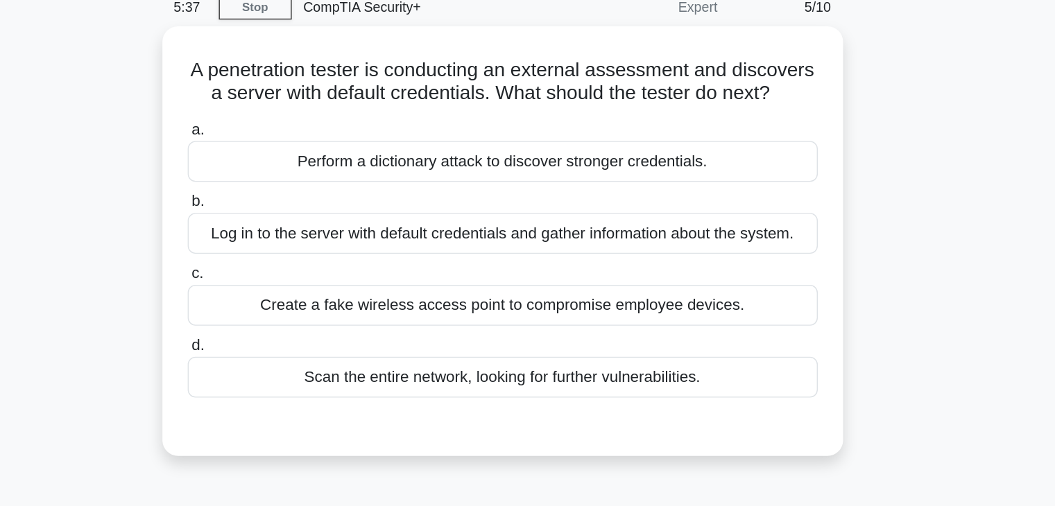
scroll to position [38, 0]
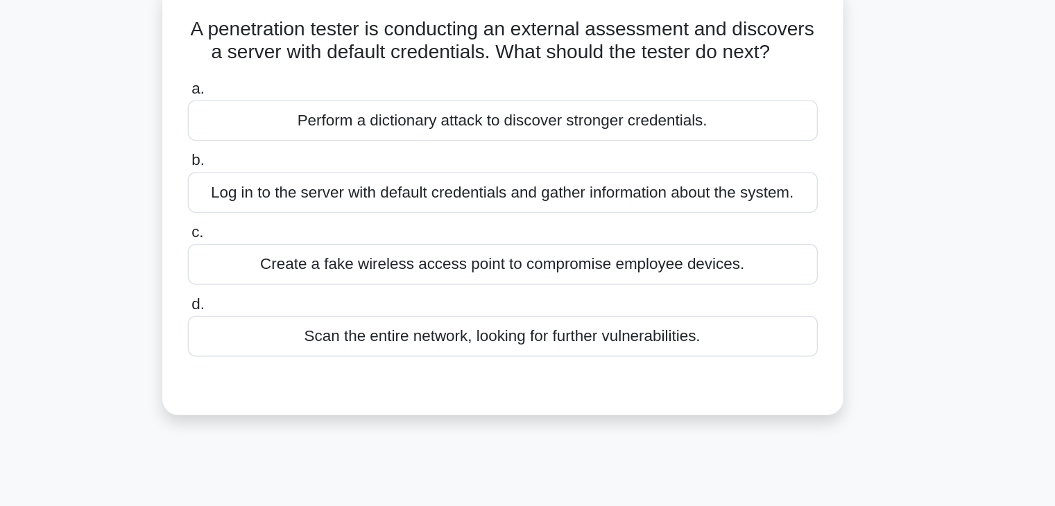
click at [418, 305] on div "Scan the entire network, looking for further vulnerabilities." at bounding box center [528, 289] width 450 height 29
click at [303, 272] on input "d. Scan the entire network, looking for further vulnerabilities." at bounding box center [303, 267] width 0 height 9
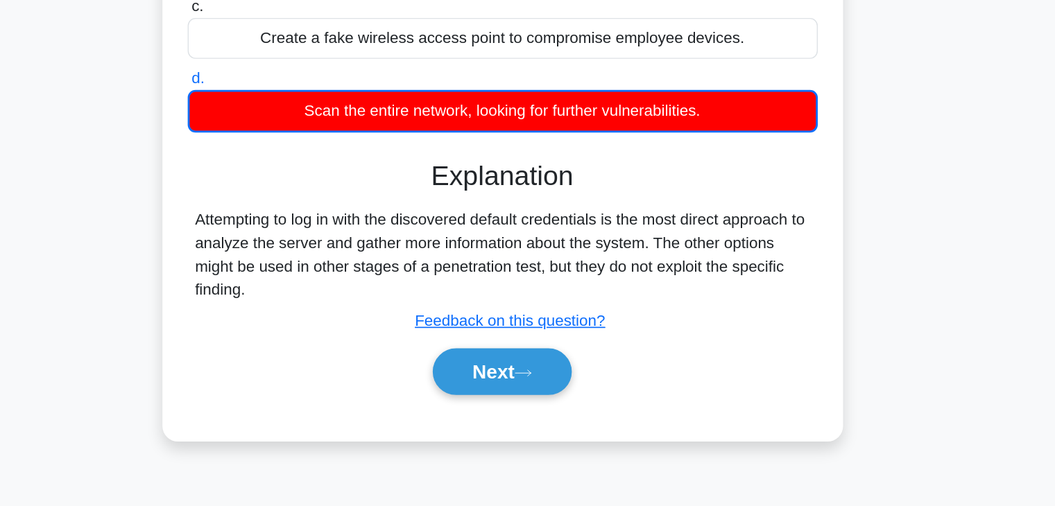
scroll to position [105, 0]
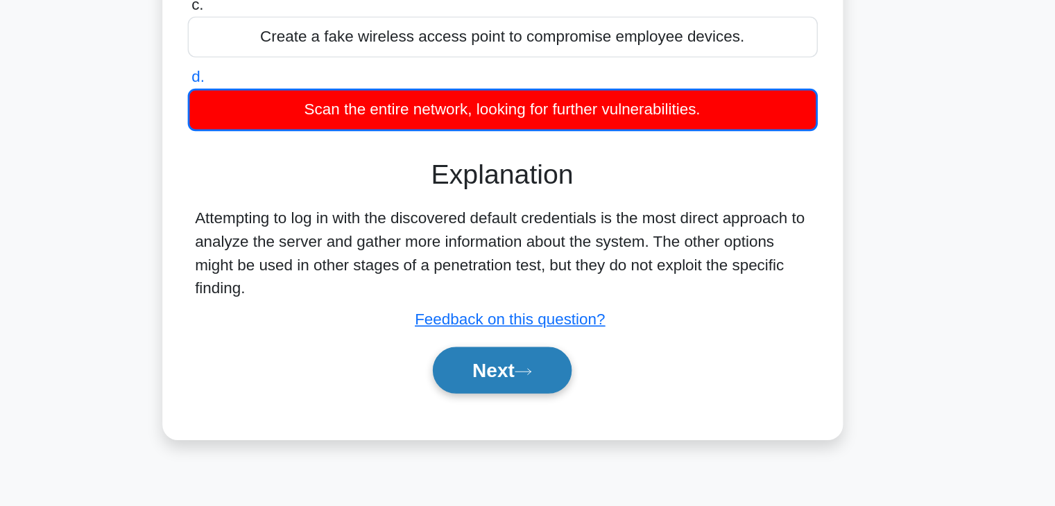
click at [520, 426] on button "Next" at bounding box center [527, 409] width 99 height 33
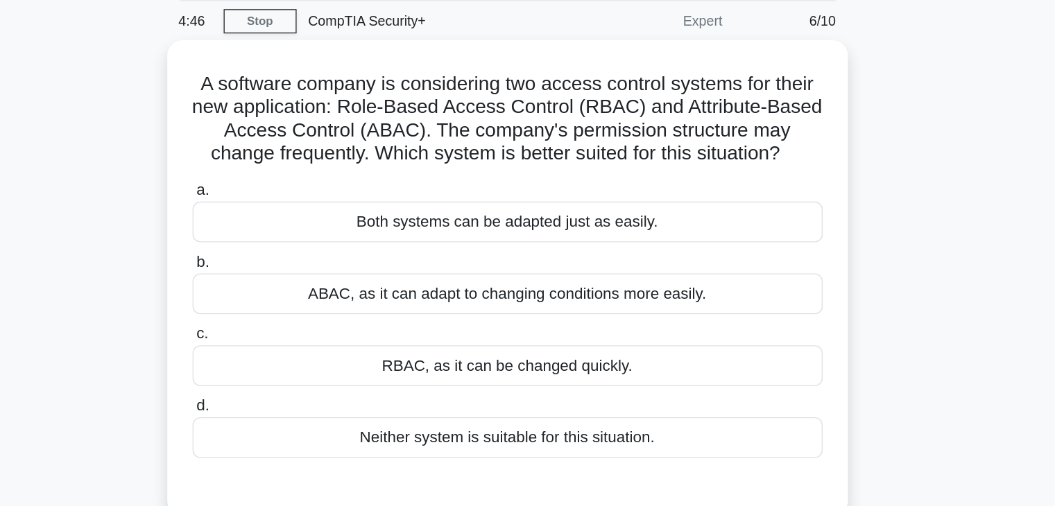
scroll to position [24, 0]
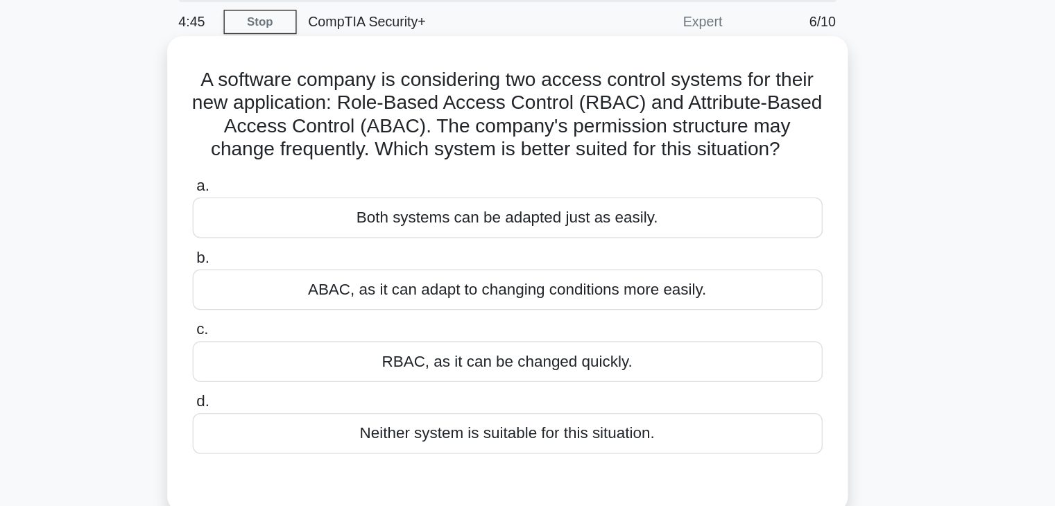
click at [437, 185] on div "Both systems can be adapted just as easily." at bounding box center [528, 183] width 450 height 29
click at [303, 165] on input "a. Both systems can be adapted just as easily." at bounding box center [303, 160] width 0 height 9
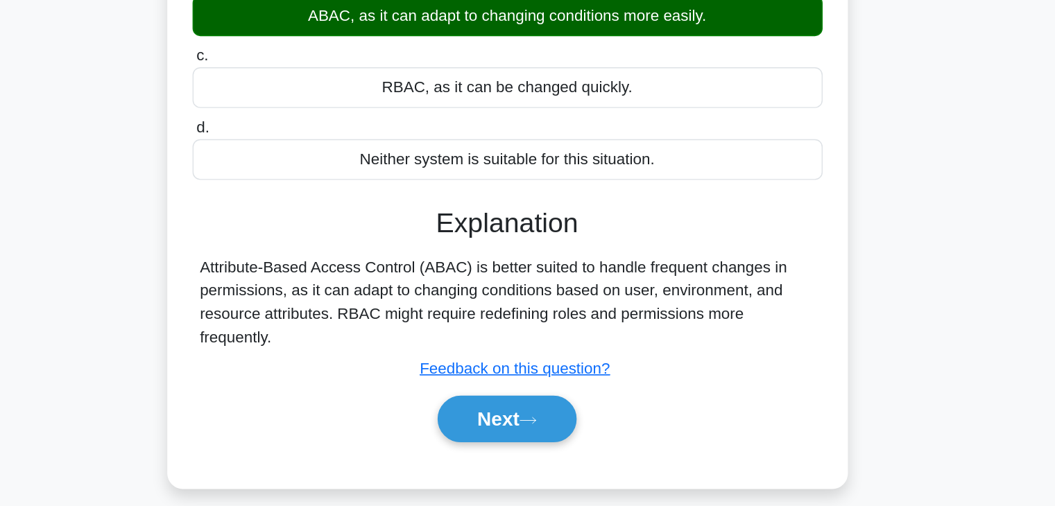
scroll to position [105, 0]
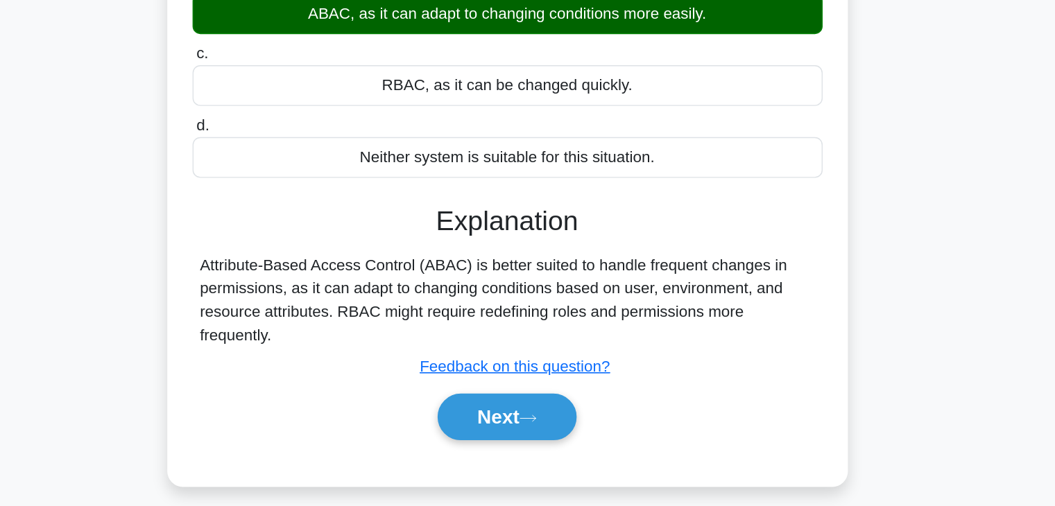
click at [518, 420] on div "Next" at bounding box center [528, 442] width 450 height 44
click at [527, 441] on button "Next" at bounding box center [527, 442] width 99 height 33
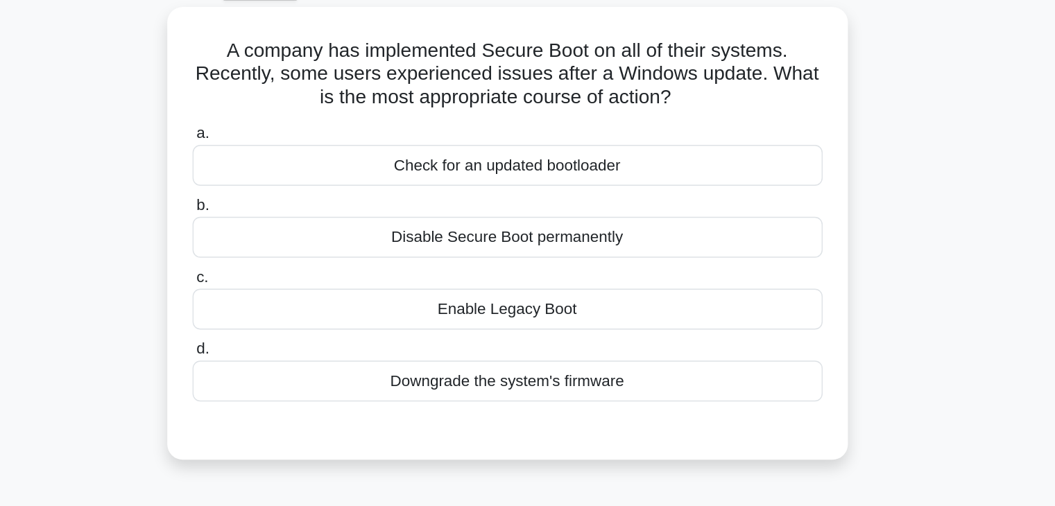
scroll to position [71, 0]
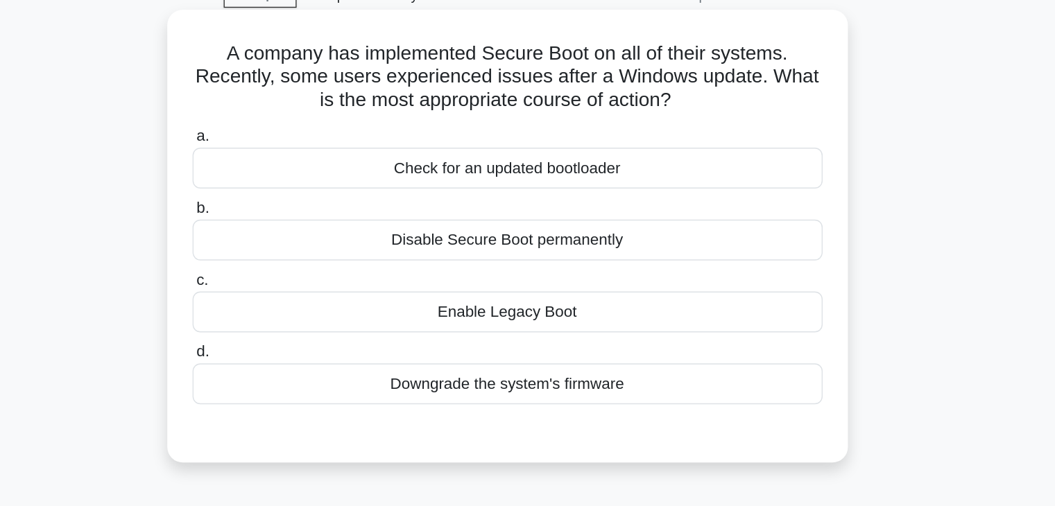
click at [472, 123] on div "Check for an updated bootloader" at bounding box center [528, 119] width 450 height 29
click at [303, 102] on input "a. Check for an updated bootloader" at bounding box center [303, 97] width 0 height 9
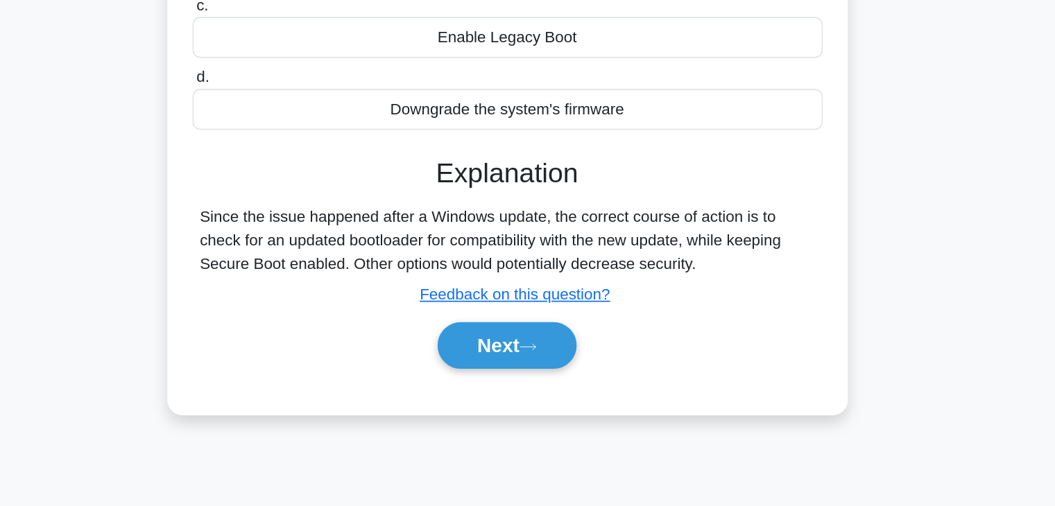
scroll to position [128, 0]
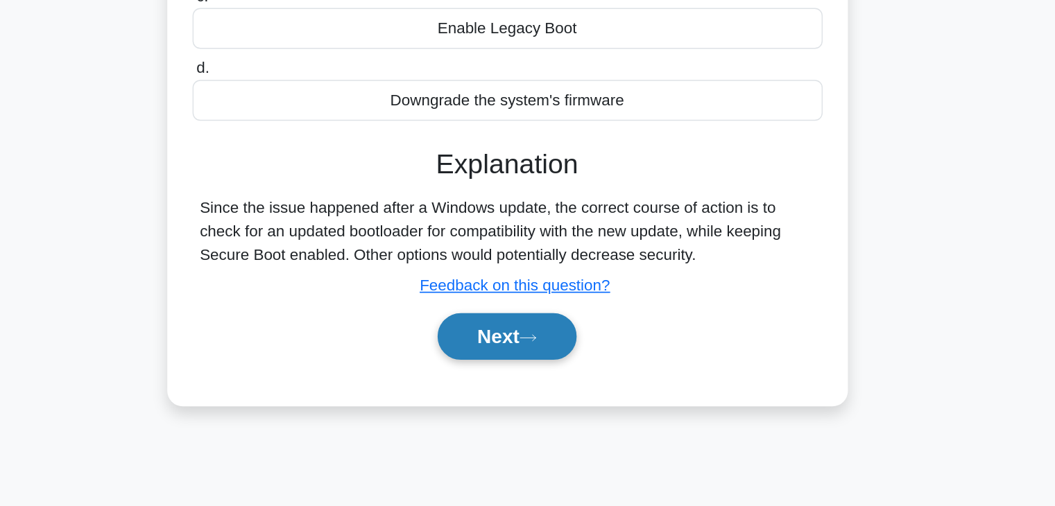
click at [503, 382] on button "Next" at bounding box center [527, 384] width 99 height 33
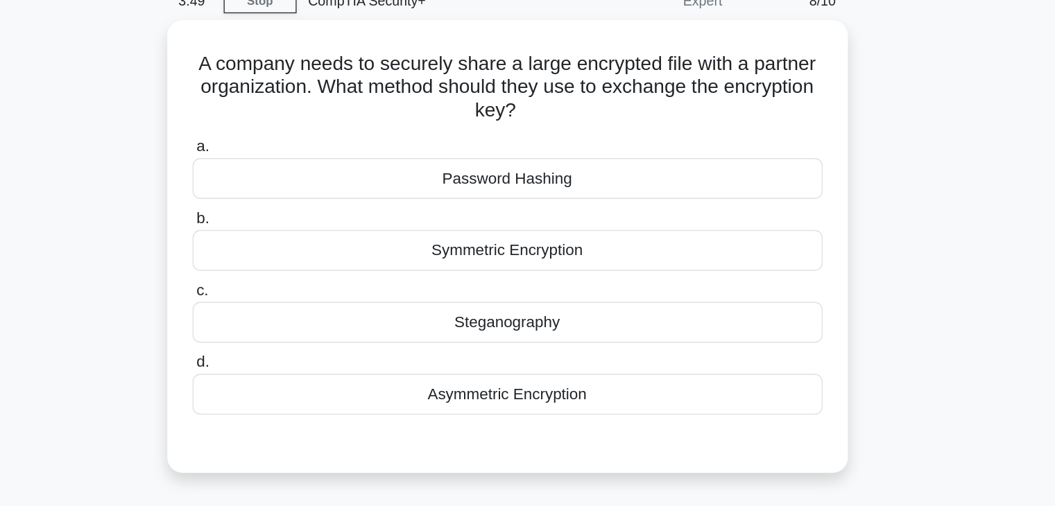
scroll to position [65, 0]
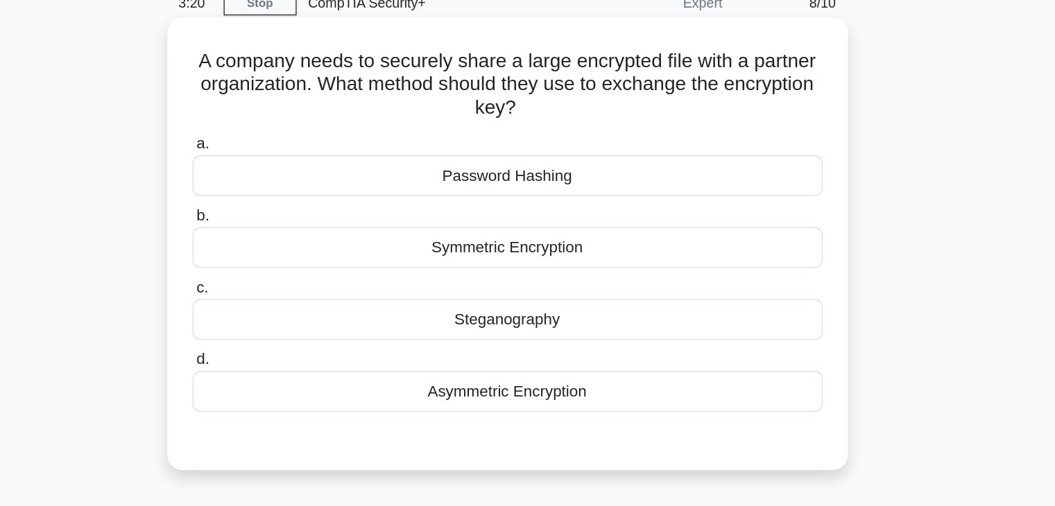
click at [502, 177] on div "Symmetric Encryption" at bounding box center [528, 176] width 450 height 29
click at [303, 159] on input "b. Symmetric Encryption" at bounding box center [303, 154] width 0 height 9
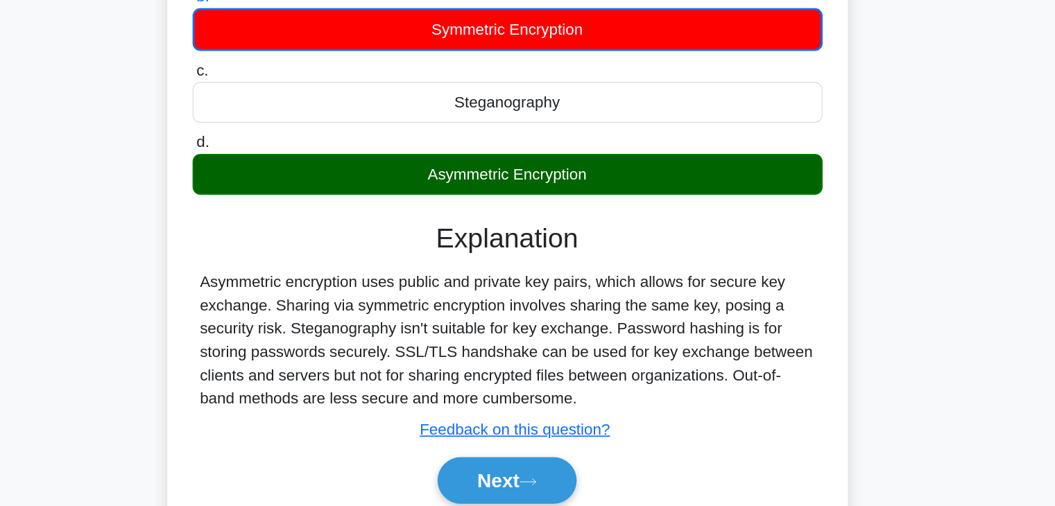
scroll to position [80, 0]
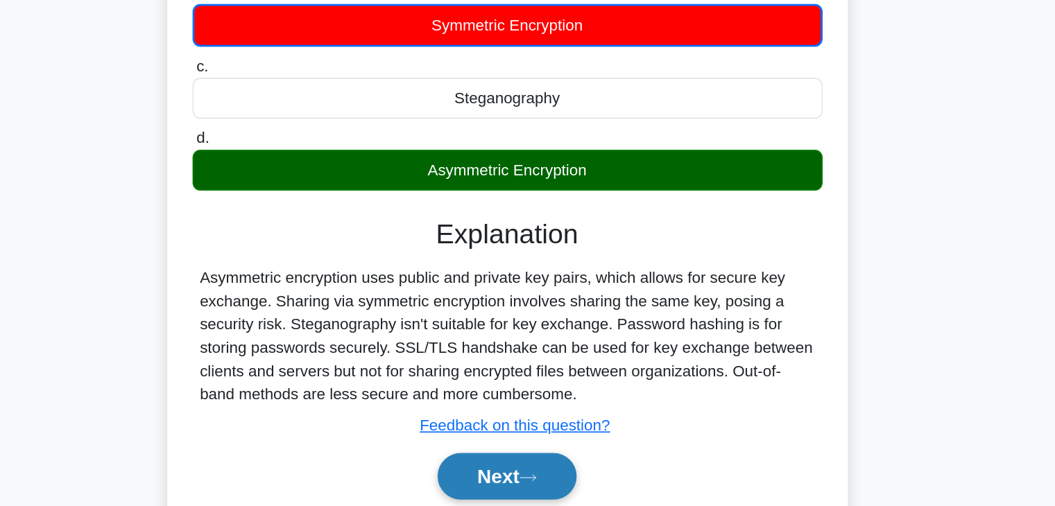
click at [540, 484] on button "Next" at bounding box center [527, 484] width 99 height 33
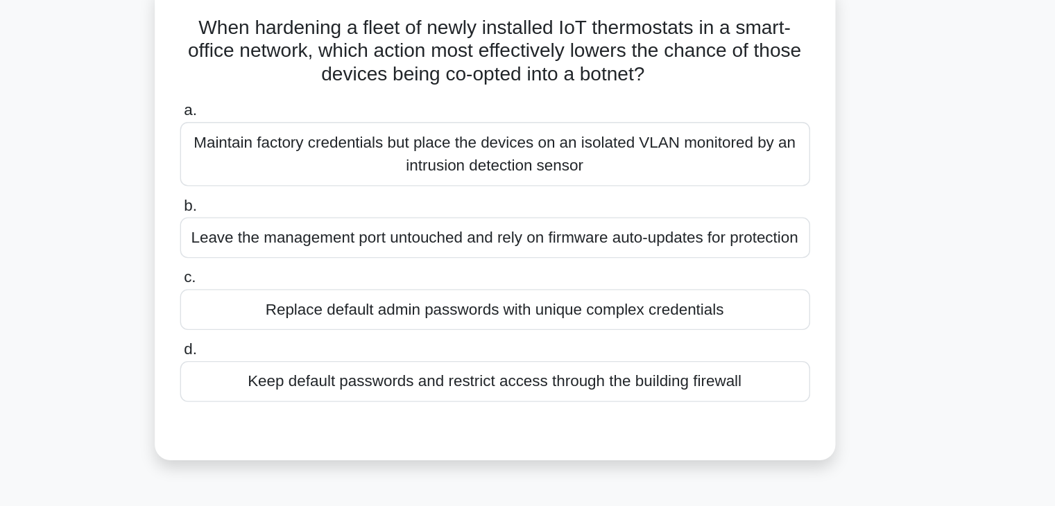
scroll to position [39, 0]
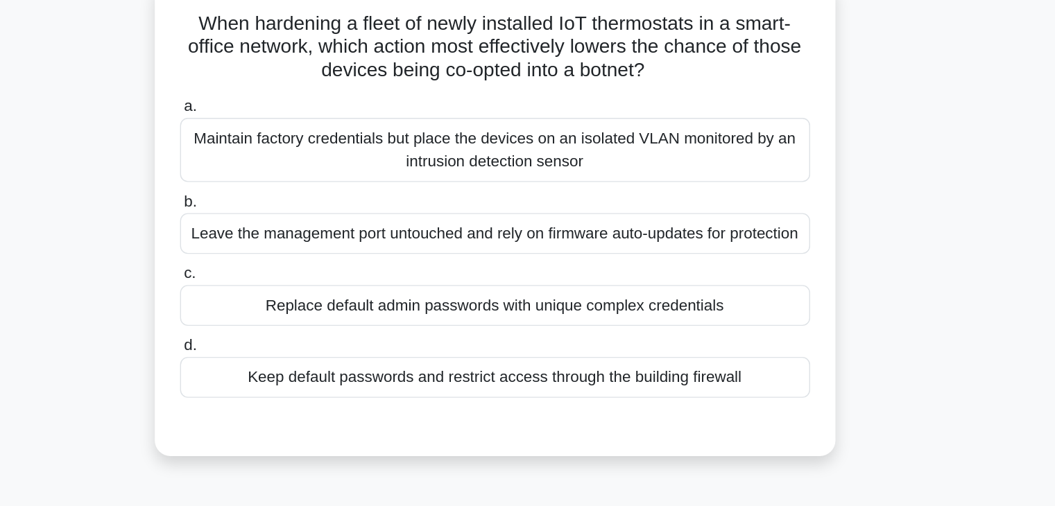
click at [422, 286] on div "Replace default admin passwords with unique complex credentials" at bounding box center [528, 271] width 450 height 29
click at [303, 253] on input "c. Replace default admin passwords with unique complex credentials" at bounding box center [303, 248] width 0 height 9
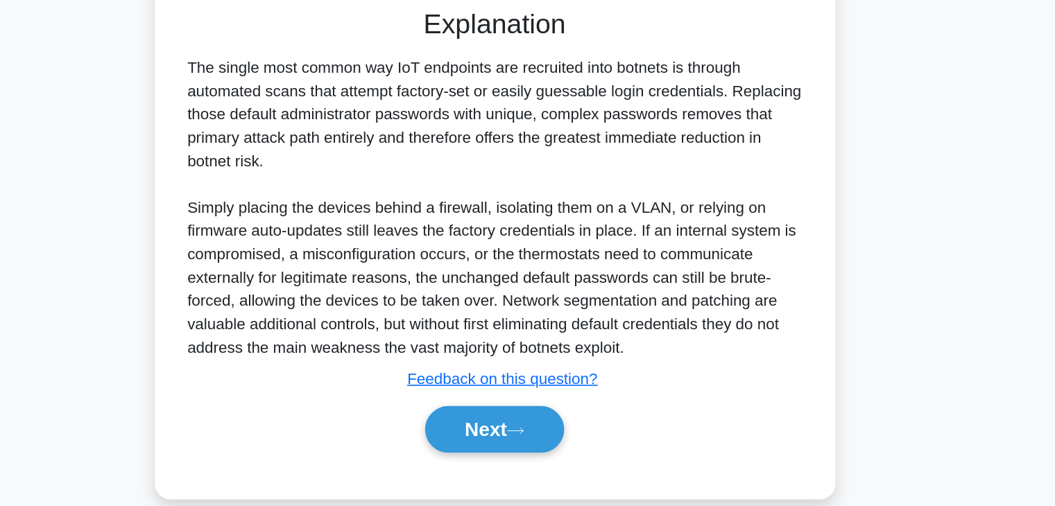
scroll to position [246, 0]
click at [543, 468] on button "Next" at bounding box center [527, 450] width 99 height 33
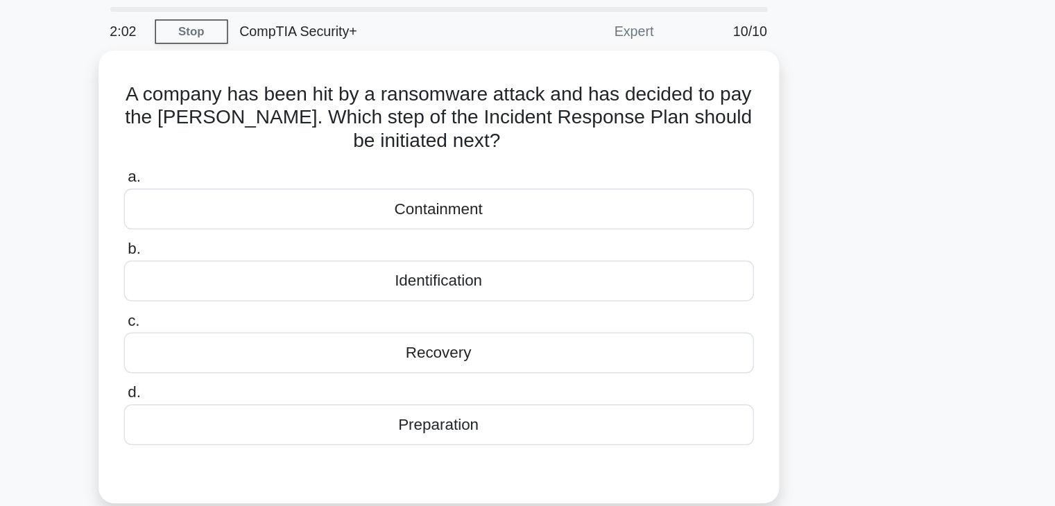
scroll to position [31, 0]
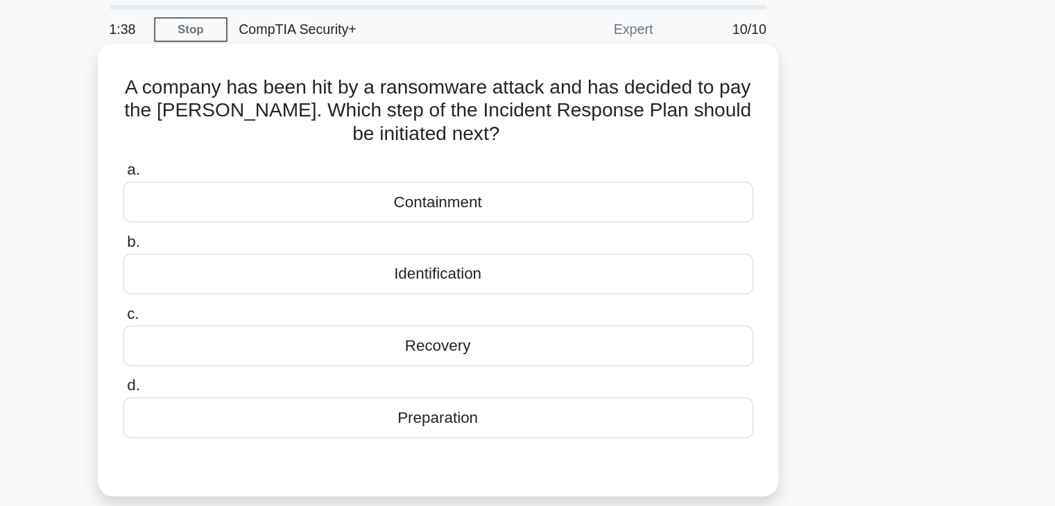
click at [533, 259] on div "Recovery" at bounding box center [528, 262] width 450 height 29
click at [303, 244] on input "c. Recovery" at bounding box center [303, 239] width 0 height 9
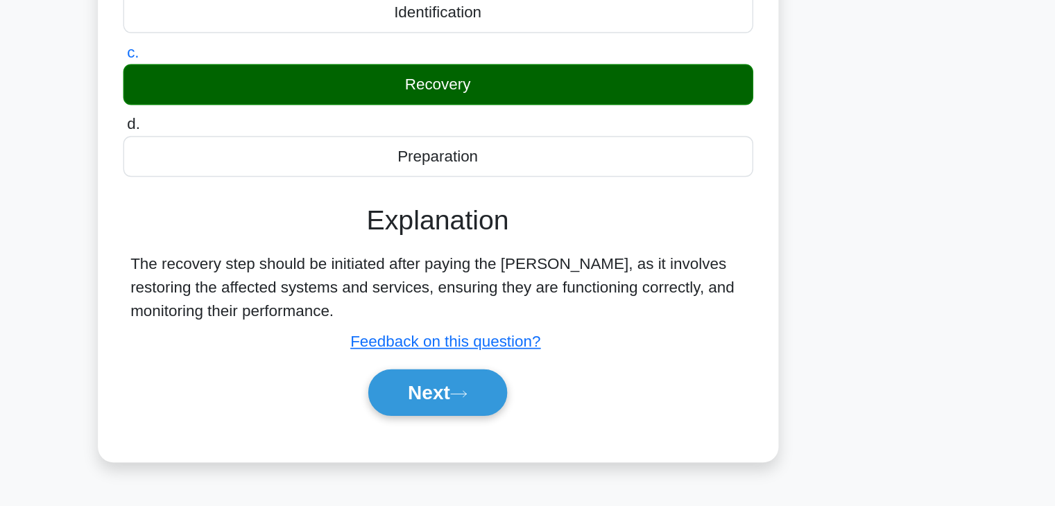
scroll to position [90, 0]
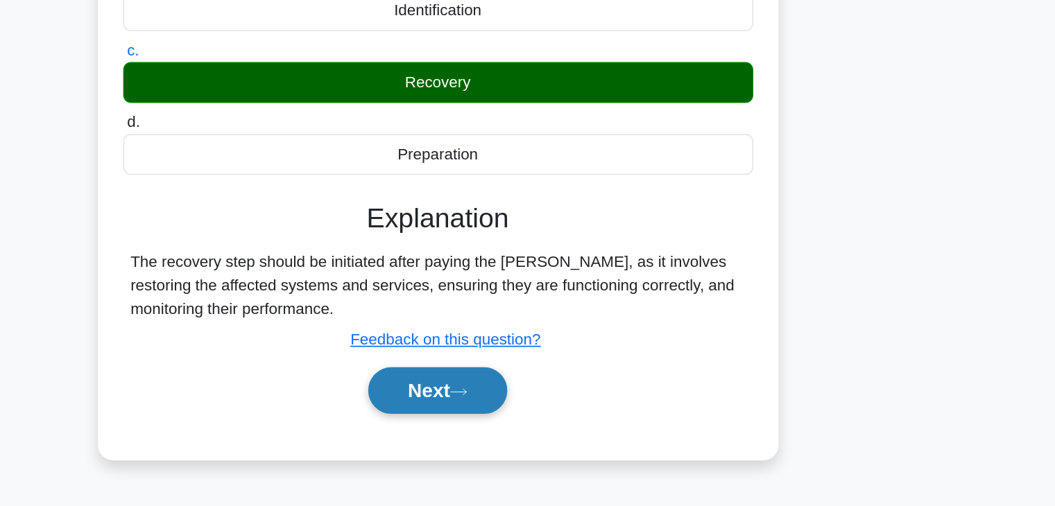
click at [530, 429] on button "Next" at bounding box center [527, 423] width 99 height 33
